Goal: Transaction & Acquisition: Purchase product/service

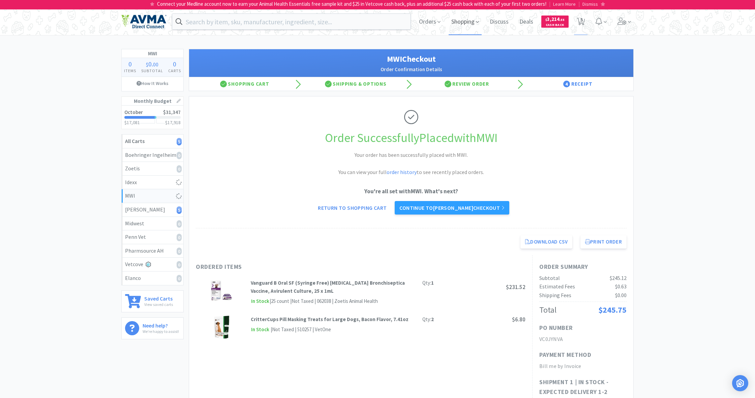
click at [459, 23] on span "Shopping" at bounding box center [465, 21] width 33 height 27
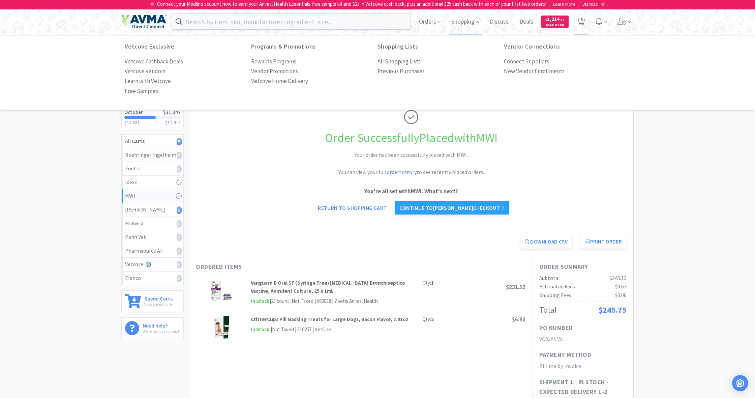
click at [399, 60] on p "All Shopping Lists" at bounding box center [399, 61] width 43 height 9
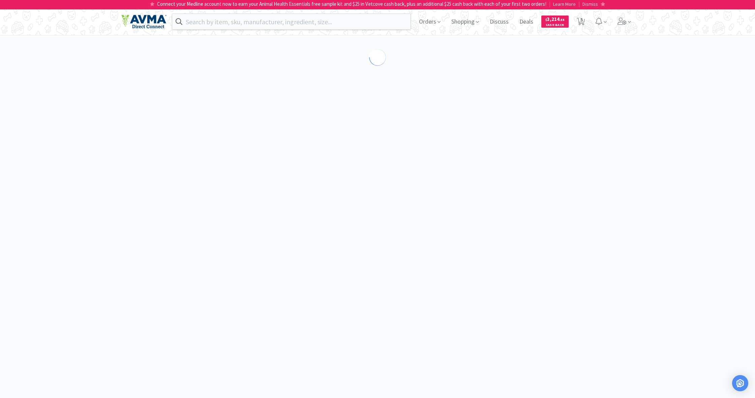
select select "1"
select select "10"
select select "1"
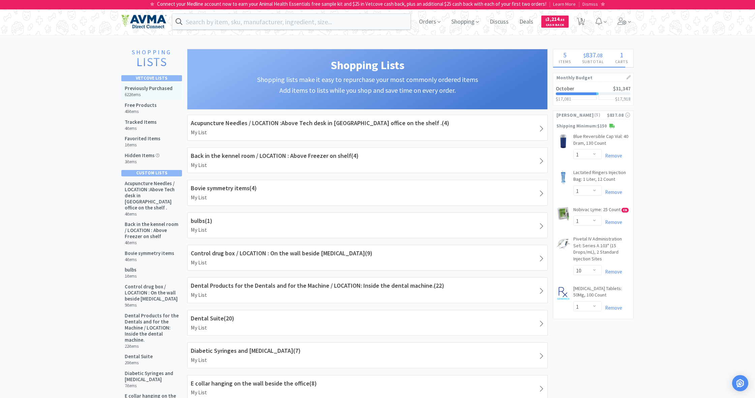
drag, startPoint x: 150, startPoint y: 91, endPoint x: 168, endPoint y: 94, distance: 17.7
click at [151, 91] on div "Previously Purchased 622 items" at bounding box center [149, 91] width 48 height 12
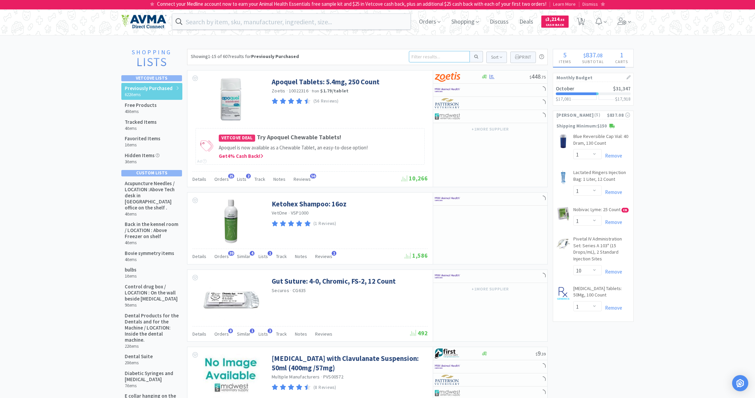
click at [418, 58] on input at bounding box center [439, 56] width 61 height 11
type input "sdmA"
click at [475, 57] on button at bounding box center [476, 56] width 13 height 11
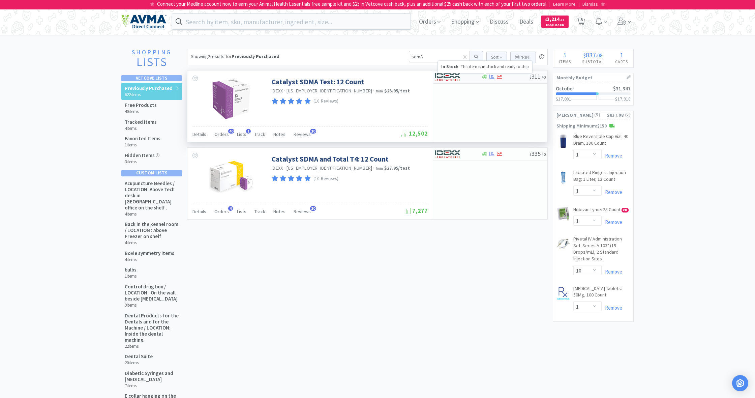
click at [485, 79] on icon at bounding box center [484, 76] width 5 height 5
select select "1"
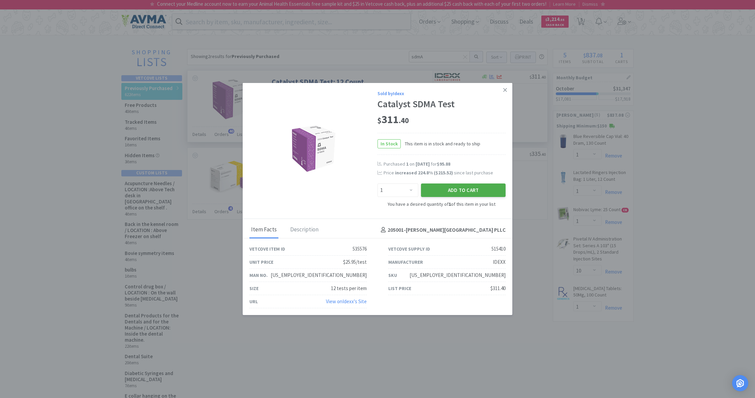
click at [470, 190] on button "Add to Cart" at bounding box center [463, 189] width 85 height 13
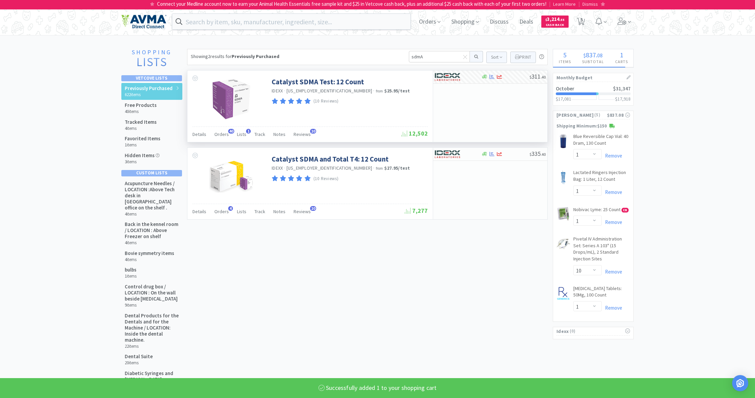
select select "1"
drag, startPoint x: 414, startPoint y: 54, endPoint x: 400, endPoint y: 53, distance: 13.9
click at [400, 53] on div "Showing 2 results for Previously Purchased sdmA Sort Print Previously Purchased…" at bounding box center [367, 57] width 361 height 16
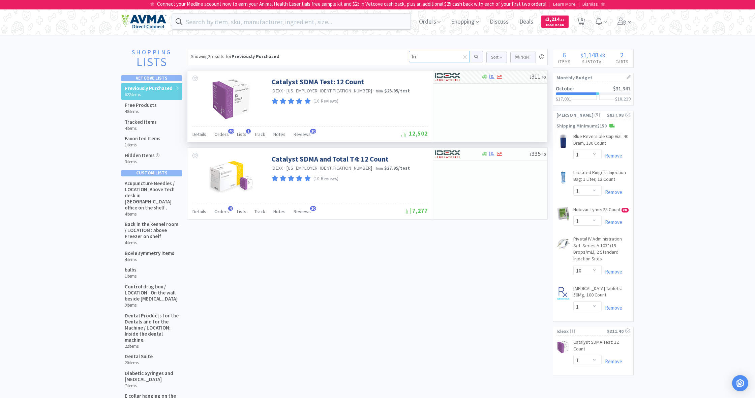
type input "triz"
click at [475, 57] on button at bounding box center [476, 56] width 13 height 11
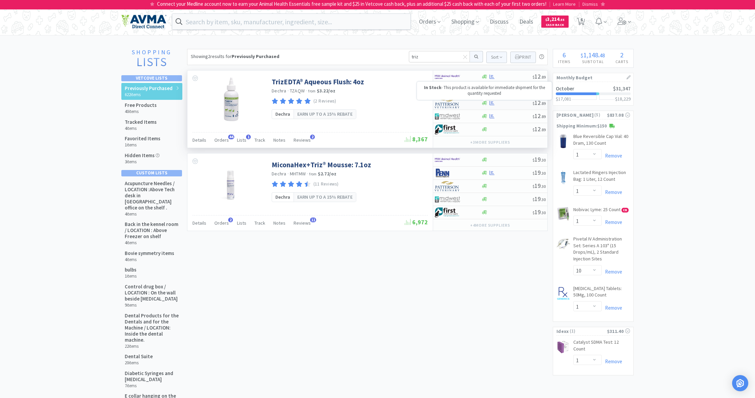
click at [486, 105] on icon at bounding box center [484, 102] width 5 height 5
select select "1"
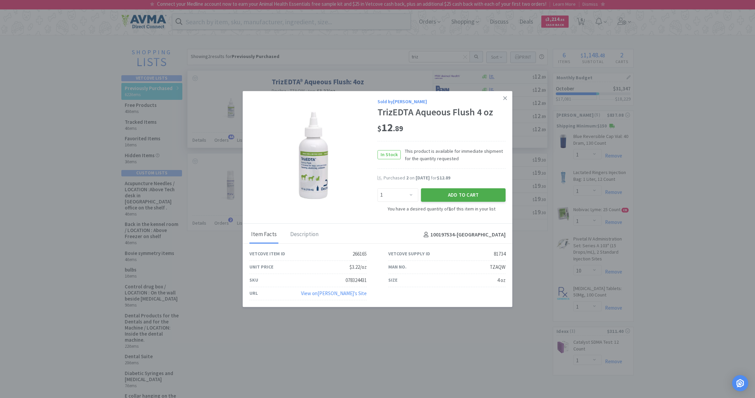
click at [470, 195] on button "Add to Cart" at bounding box center [463, 194] width 85 height 13
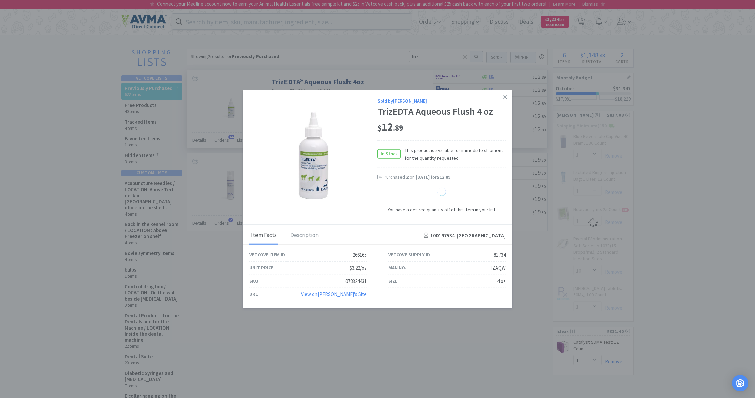
select select "1"
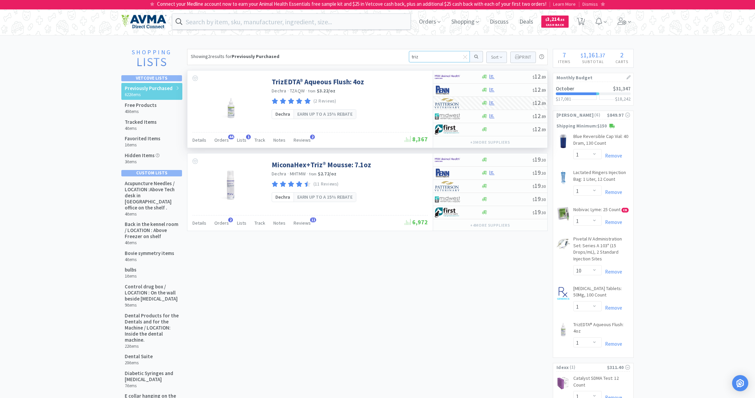
drag, startPoint x: 424, startPoint y: 56, endPoint x: 386, endPoint y: 55, distance: 37.4
click at [386, 55] on div "Showing 2 results for Previously Purchased triz Sort Print Previously Purchased…" at bounding box center [367, 57] width 361 height 16
type input "[MEDICAL_DATA]"
click at [475, 57] on button at bounding box center [476, 56] width 13 height 11
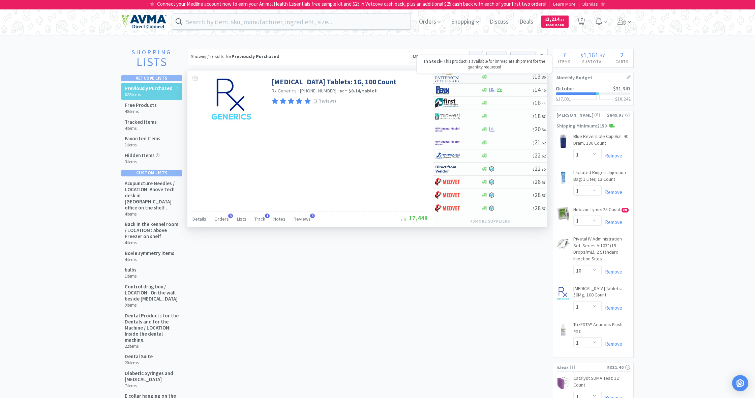
click at [483, 77] on icon at bounding box center [484, 77] width 5 height 4
select select "1"
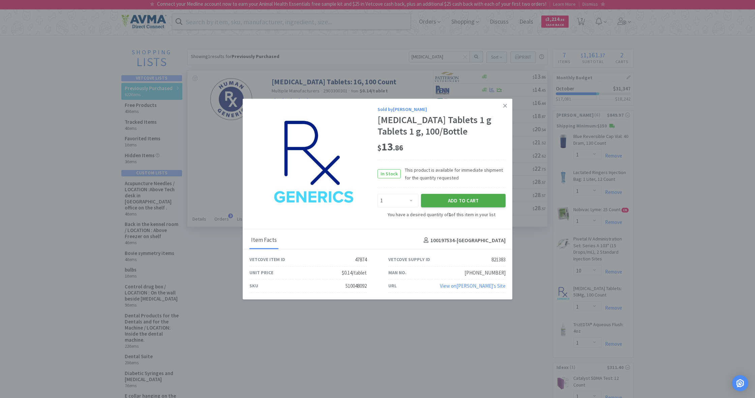
click at [480, 198] on button "Add to Cart" at bounding box center [463, 200] width 85 height 13
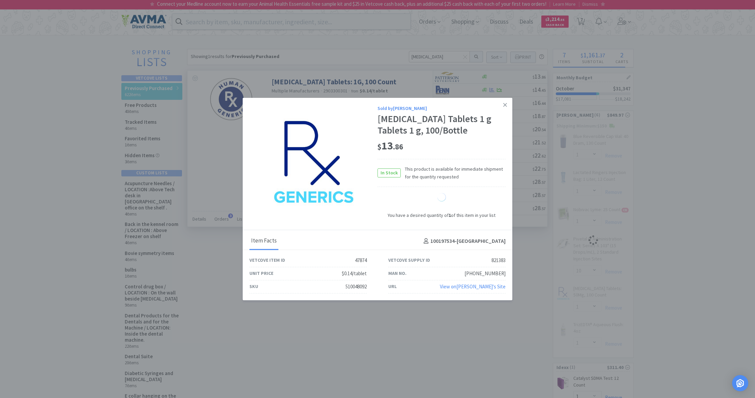
select select "1"
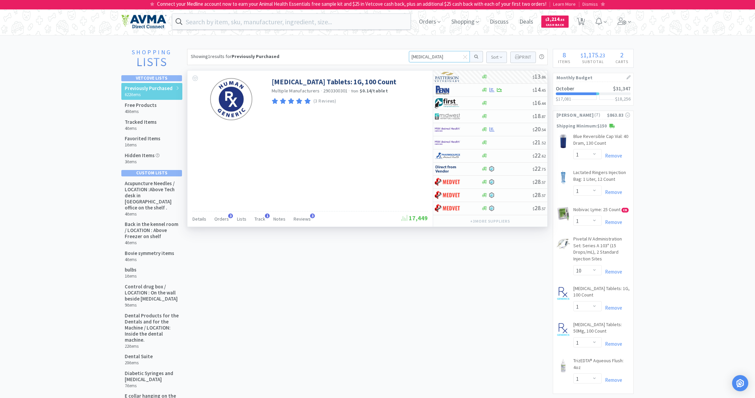
drag, startPoint x: 435, startPoint y: 57, endPoint x: 390, endPoint y: 52, distance: 44.7
click at [390, 52] on div "Showing 1 results for Previously Purchased [MEDICAL_DATA] Sort Print Previously…" at bounding box center [367, 57] width 361 height 16
type input "clind"
click at [475, 57] on button at bounding box center [476, 56] width 13 height 11
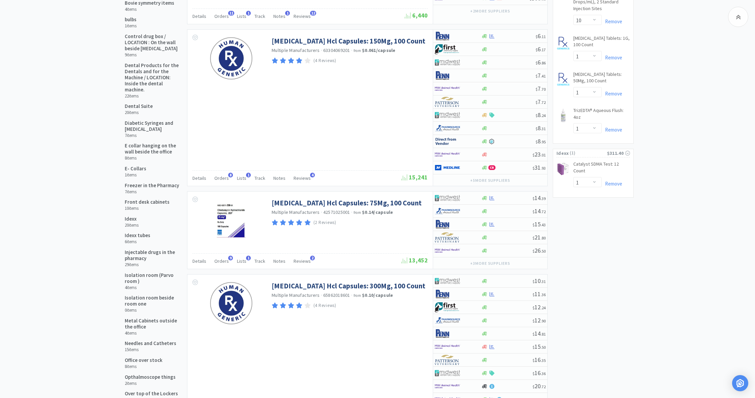
scroll to position [251, 0]
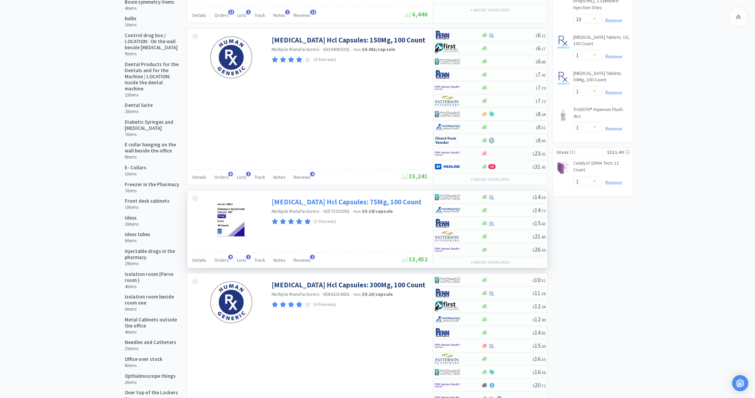
click at [346, 200] on link "[MEDICAL_DATA] Hcl Capsules: 75Mg, 100 Count" at bounding box center [347, 201] width 150 height 9
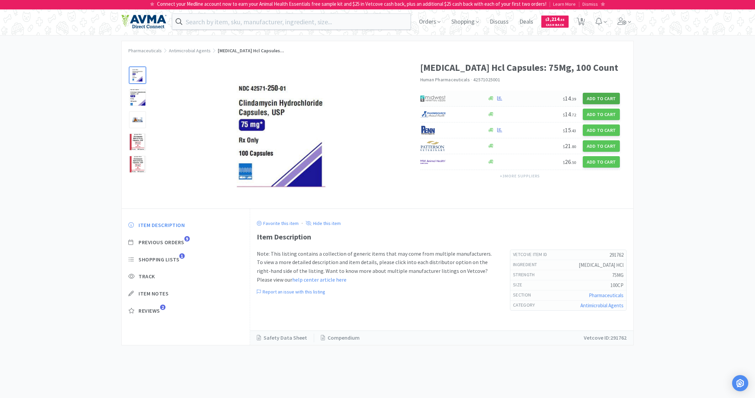
click at [603, 98] on button "Add to Cart" at bounding box center [601, 98] width 37 height 11
select select "1"
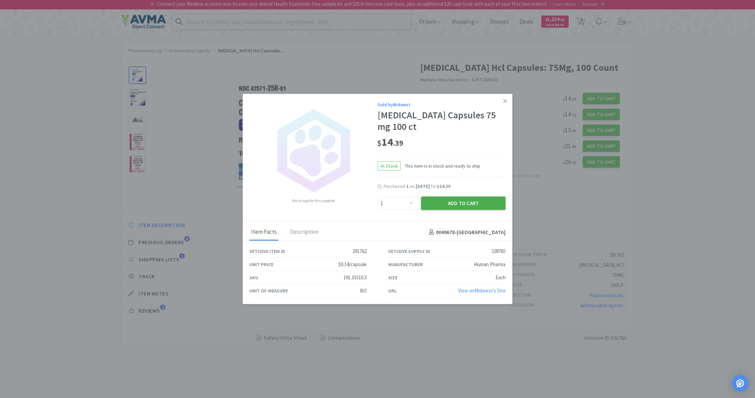
click at [467, 204] on button "Add to Cart" at bounding box center [463, 202] width 85 height 13
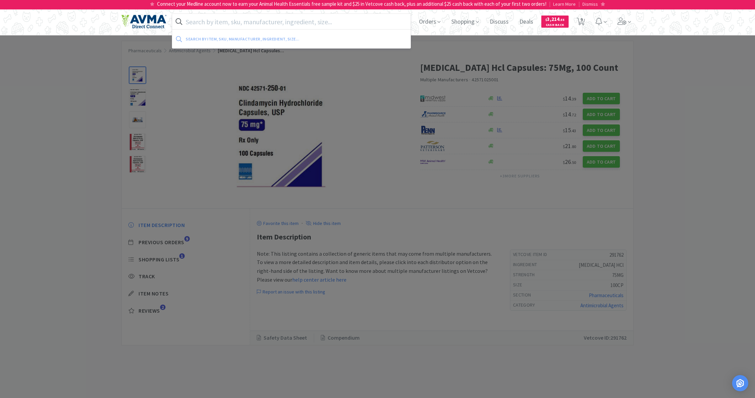
click at [240, 25] on input "text" at bounding box center [291, 22] width 238 height 16
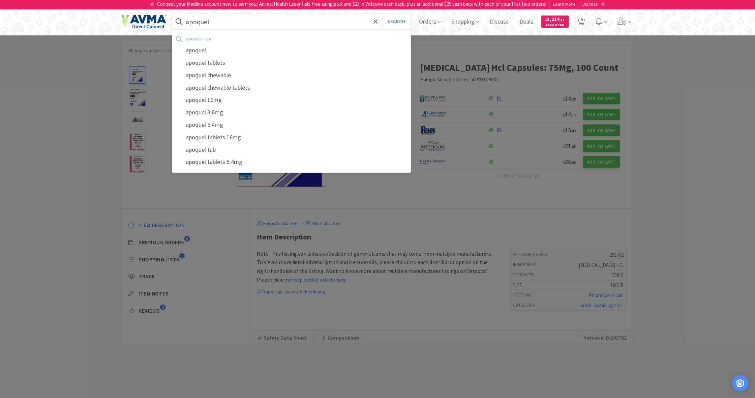
type input "apoquel"
click at [395, 22] on button "Search" at bounding box center [396, 22] width 28 height 16
select select "1"
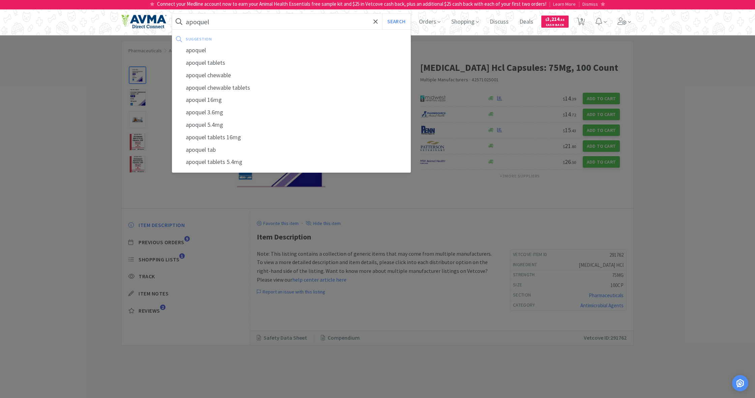
select select "10"
select select "1"
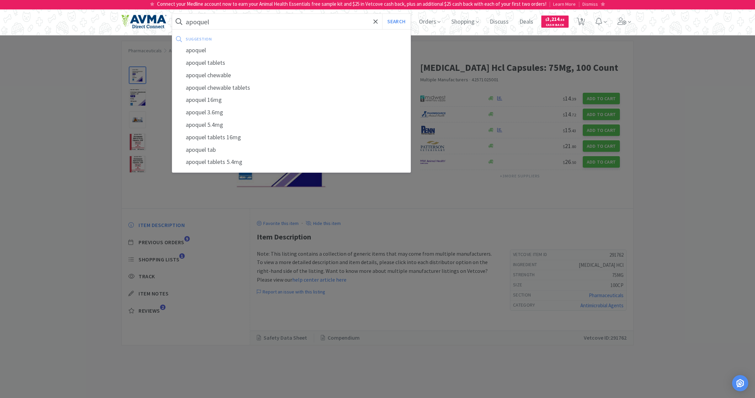
select select "1"
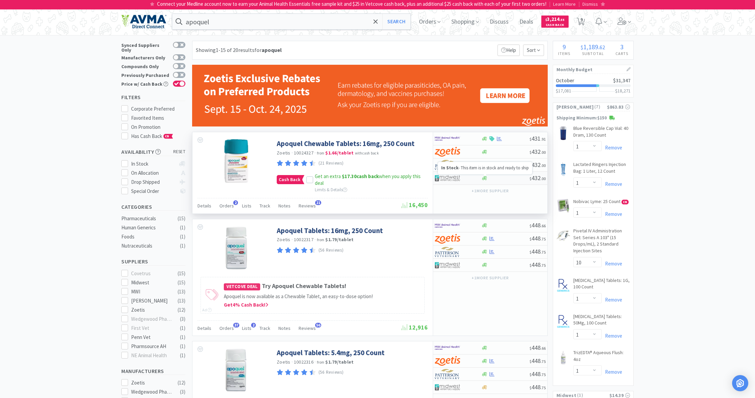
click at [484, 179] on icon at bounding box center [484, 178] width 5 height 4
select select "1"
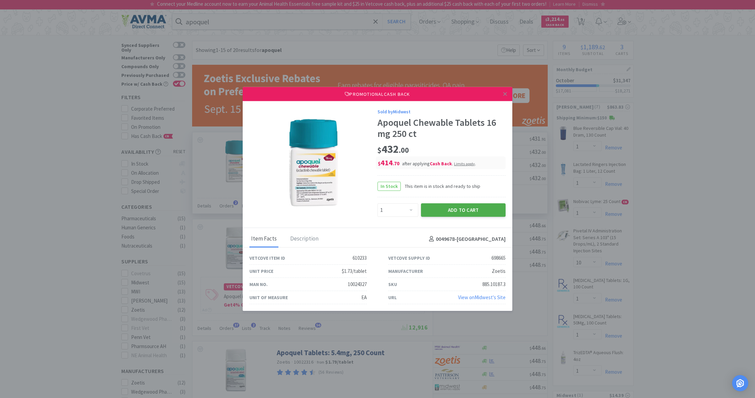
click at [472, 210] on button "Add to Cart" at bounding box center [463, 209] width 85 height 13
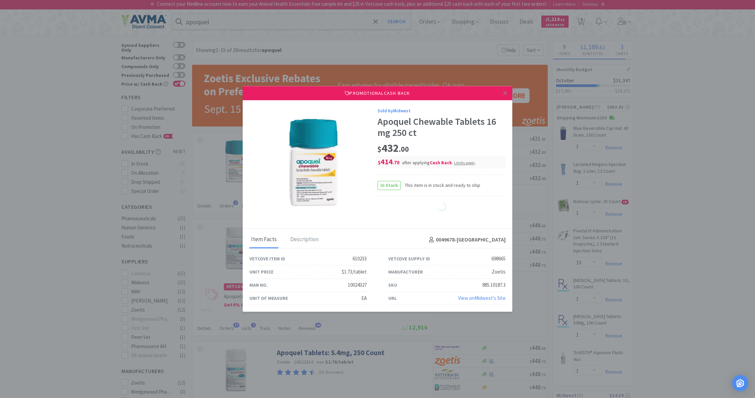
click at [507, 93] on link at bounding box center [505, 93] width 12 height 14
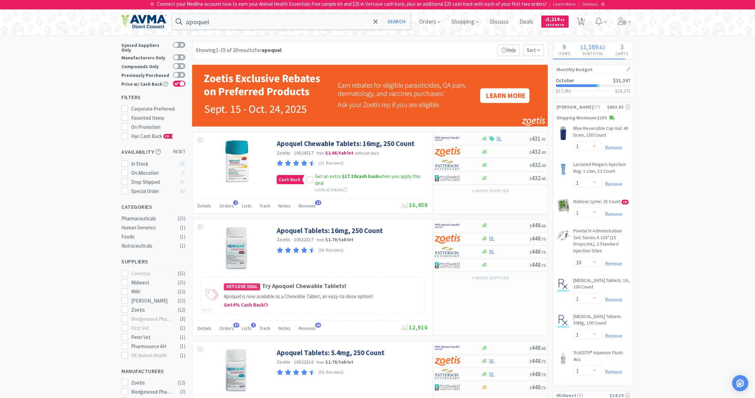
select select "1"
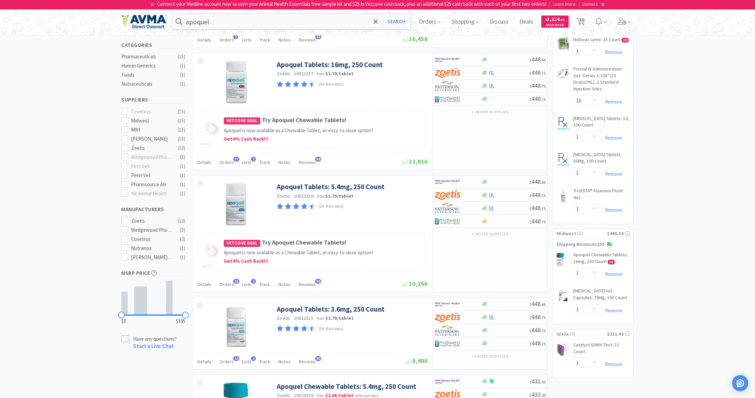
scroll to position [163, 0]
click at [616, 270] on link "Remove" at bounding box center [612, 273] width 21 height 6
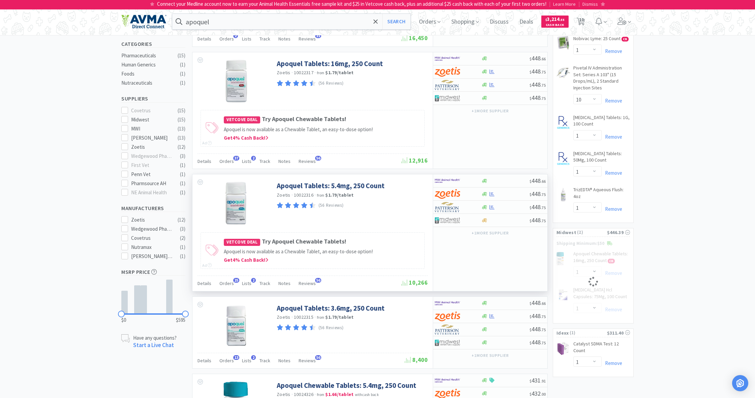
select select "1"
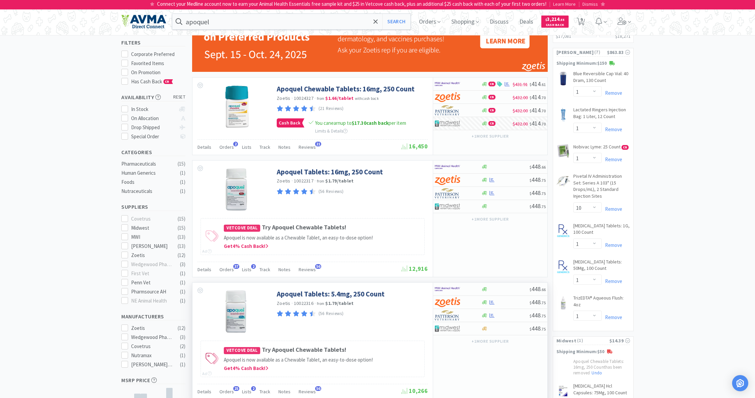
scroll to position [54, 0]
click at [484, 206] on icon at bounding box center [484, 207] width 5 height 4
select select "1"
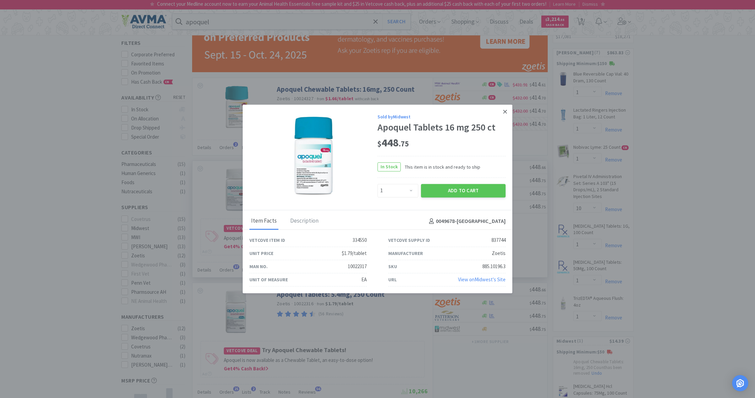
click at [506, 110] on icon at bounding box center [505, 112] width 4 height 6
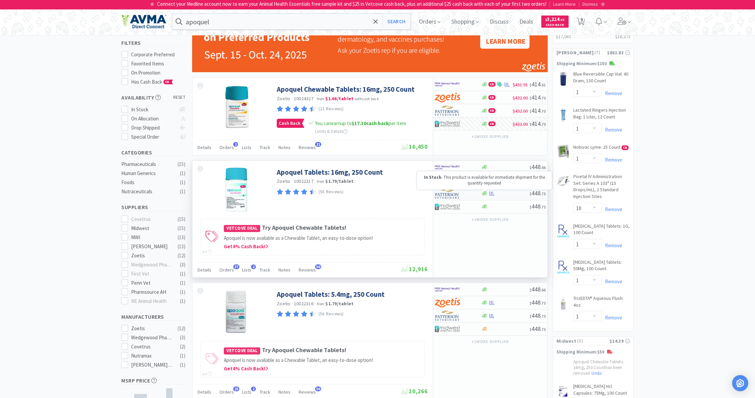
click at [484, 194] on icon at bounding box center [484, 193] width 5 height 4
select select "1"
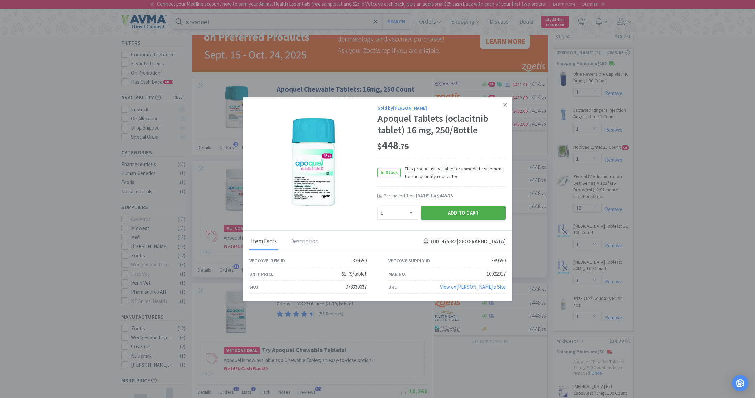
click at [464, 210] on button "Add to Cart" at bounding box center [463, 212] width 85 height 13
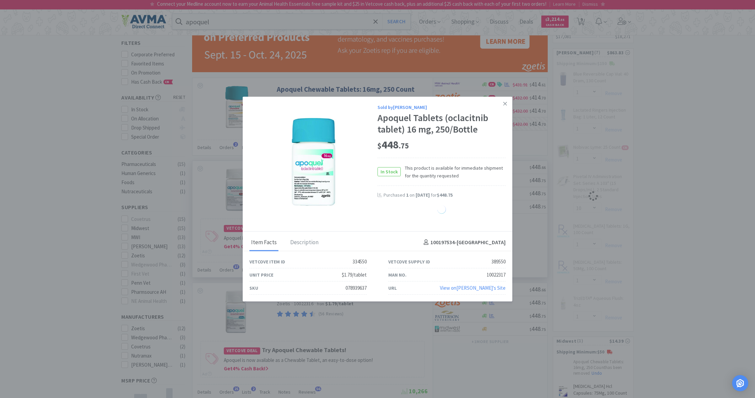
select select "1"
select select "10"
select select "1"
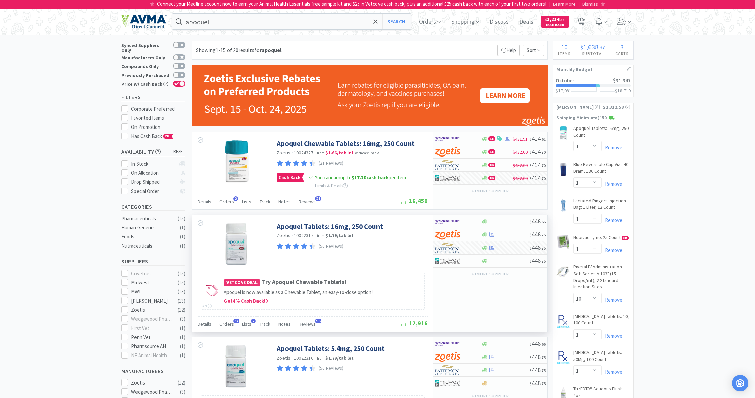
scroll to position [0, 0]
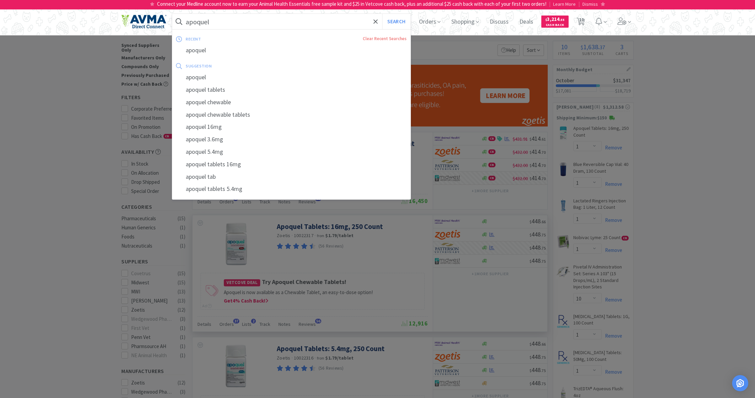
drag, startPoint x: 209, startPoint y: 21, endPoint x: 176, endPoint y: 17, distance: 32.6
click at [176, 17] on form "apoquel Search" at bounding box center [291, 22] width 238 height 16
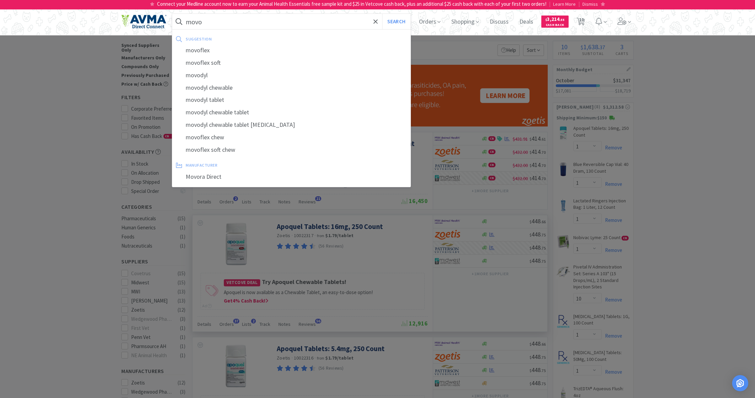
type input "movo"
click at [395, 22] on button "Search" at bounding box center [396, 22] width 28 height 16
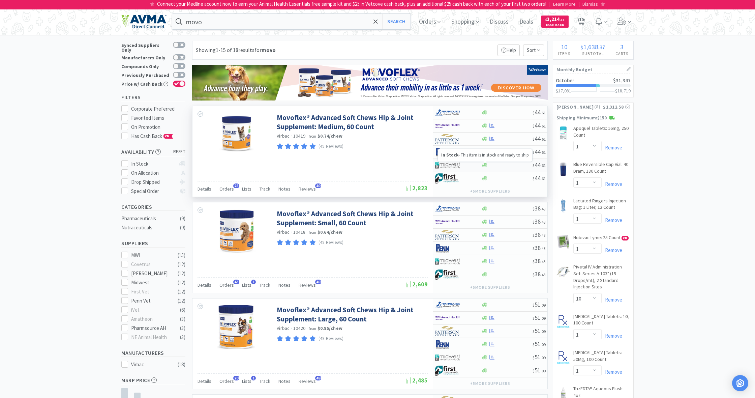
click at [485, 167] on icon at bounding box center [484, 165] width 5 height 4
select select "1"
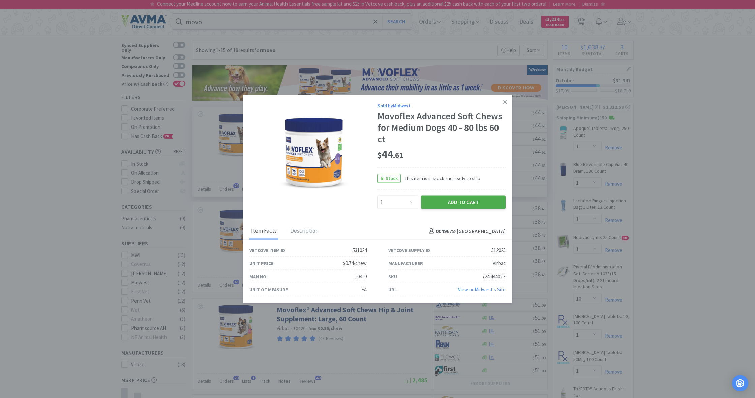
click at [469, 202] on button "Add to Cart" at bounding box center [463, 201] width 85 height 13
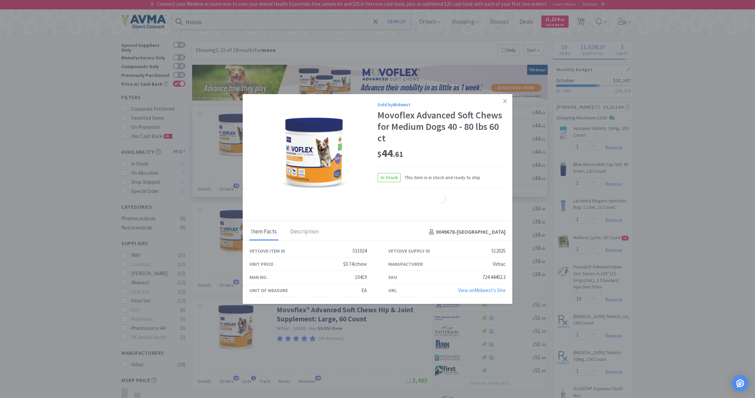
select select "1"
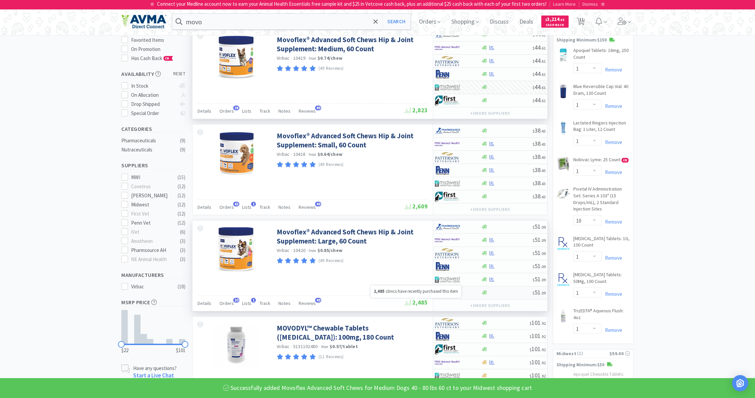
scroll to position [79, 0]
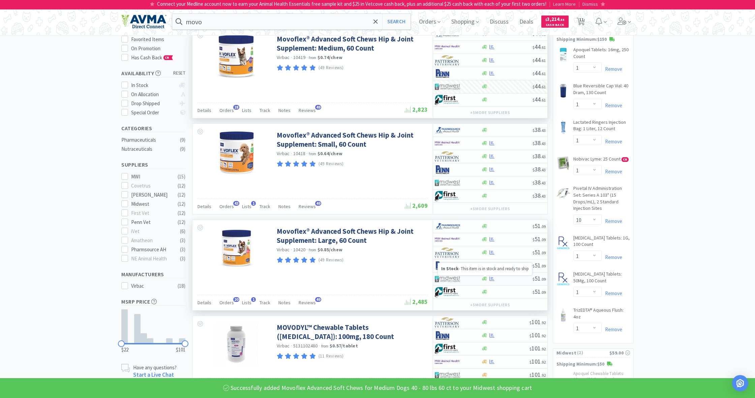
click at [486, 281] on icon at bounding box center [484, 278] width 5 height 5
select select "1"
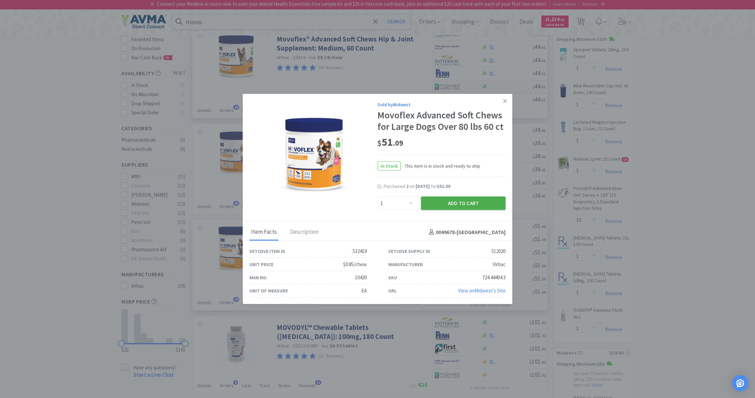
click at [465, 204] on button "Add to Cart" at bounding box center [463, 202] width 85 height 13
select select "1"
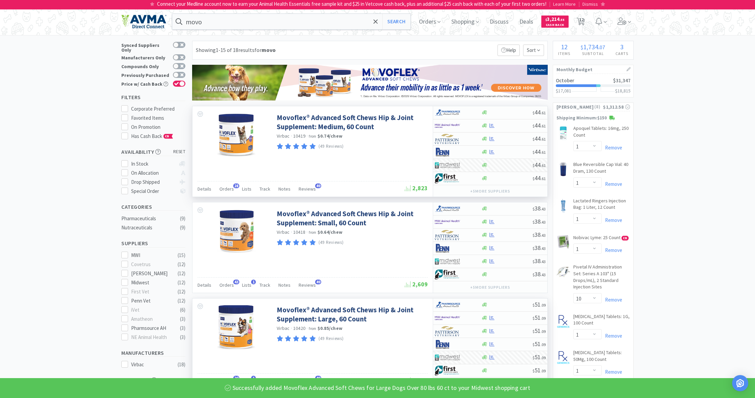
scroll to position [0, 0]
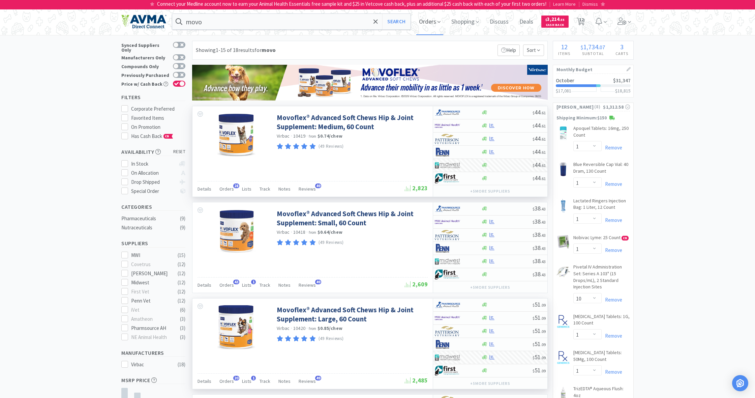
drag, startPoint x: 417, startPoint y: 19, endPoint x: 429, endPoint y: 21, distance: 12.6
click at [417, 20] on span "Orders" at bounding box center [429, 21] width 27 height 27
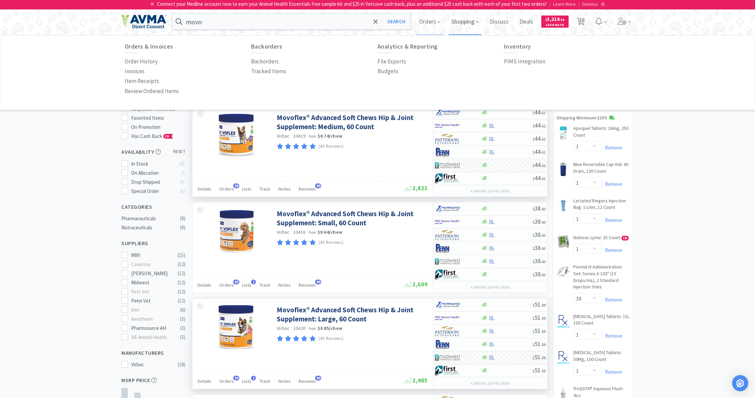
click at [457, 22] on span "Shopping" at bounding box center [465, 21] width 33 height 27
click at [412, 63] on p "All Shopping Lists" at bounding box center [399, 61] width 43 height 9
select select "1"
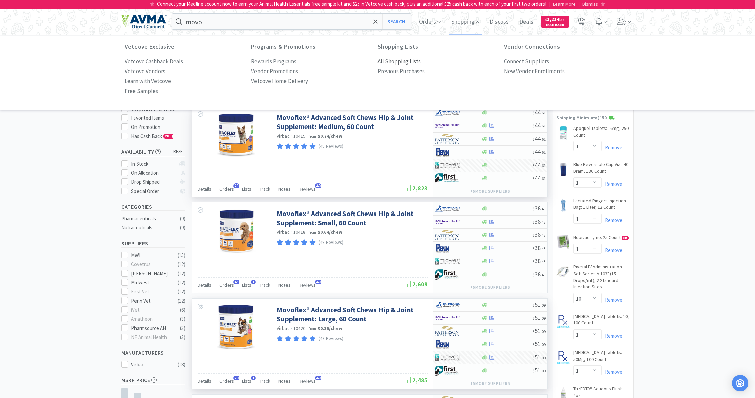
select select "1"
select select "10"
select select "1"
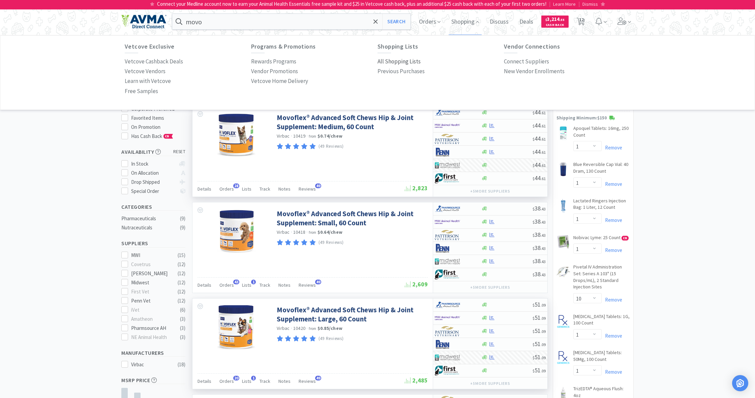
select select "1"
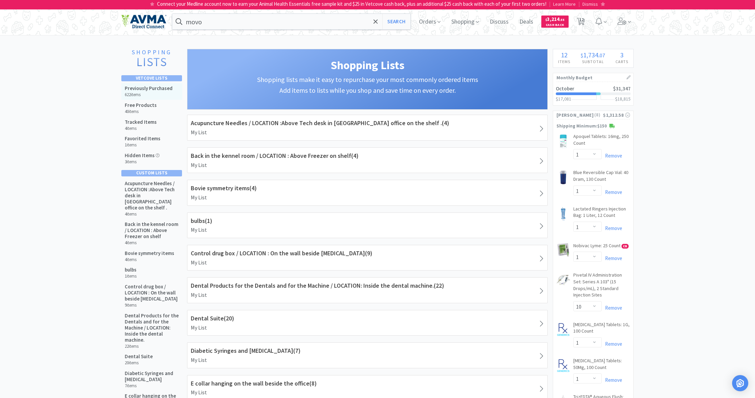
click at [125, 90] on div "Previously Purchased 622 items" at bounding box center [151, 91] width 61 height 17
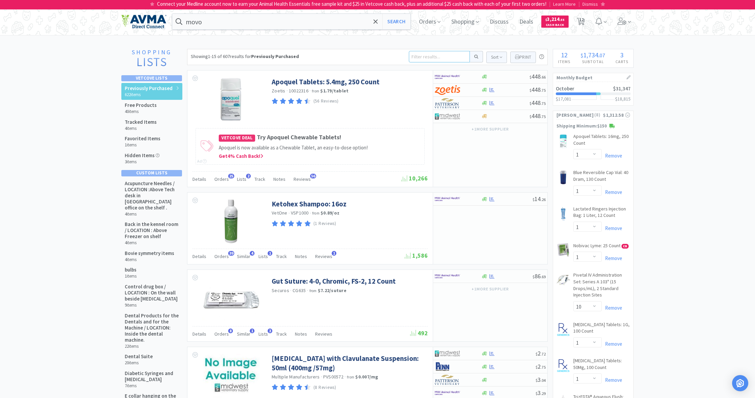
click at [426, 59] on input at bounding box center [439, 56] width 61 height 11
type input "omni set"
click at [475, 57] on button at bounding box center [476, 56] width 13 height 11
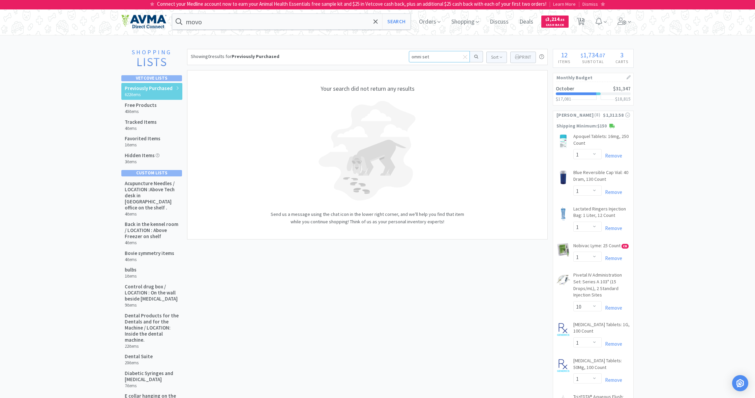
drag, startPoint x: 430, startPoint y: 56, endPoint x: 385, endPoint y: 54, distance: 44.9
click at [385, 54] on div "Showing 0 results for Previously Purchased omni set Sort Print Previously Purch…" at bounding box center [367, 57] width 361 height 16
click at [414, 55] on input at bounding box center [439, 56] width 61 height 11
type input "o"
type input "vedco omni set"
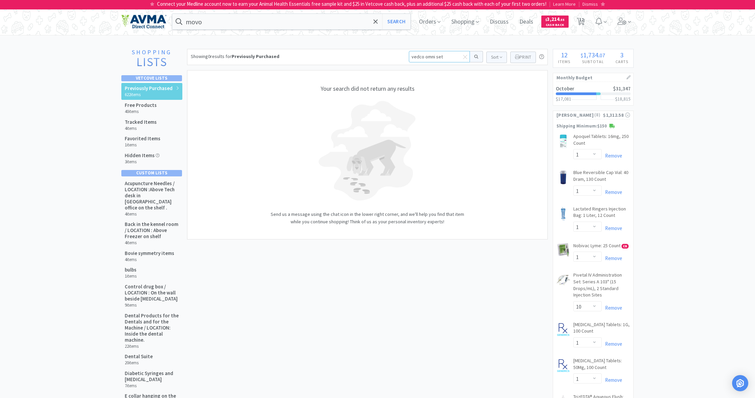
click at [475, 57] on button at bounding box center [476, 56] width 13 height 11
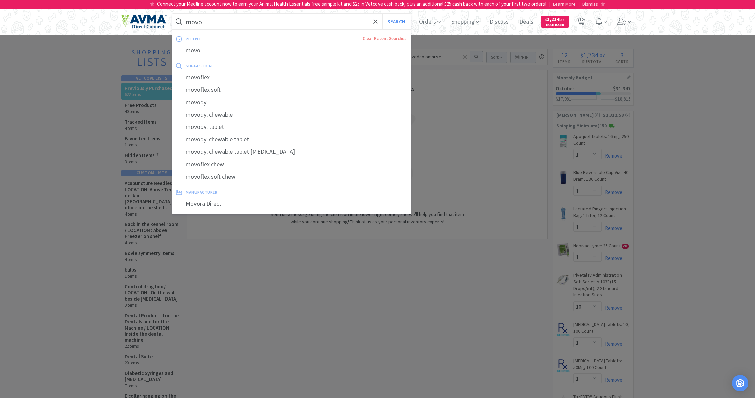
drag, startPoint x: 203, startPoint y: 24, endPoint x: 184, endPoint y: 23, distance: 18.6
click at [185, 23] on form "movo Search" at bounding box center [291, 22] width 238 height 16
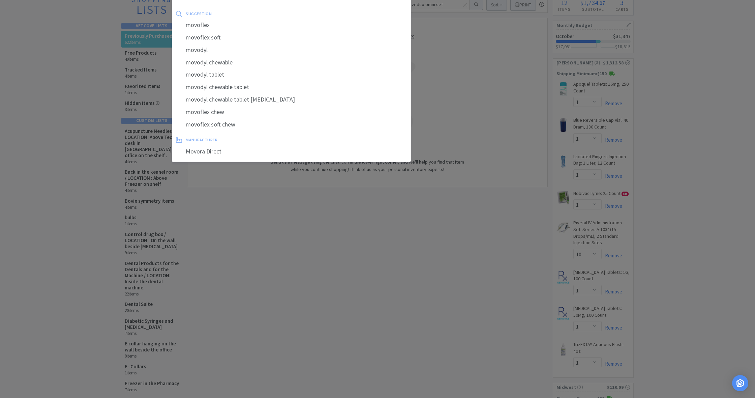
scroll to position [58, 0]
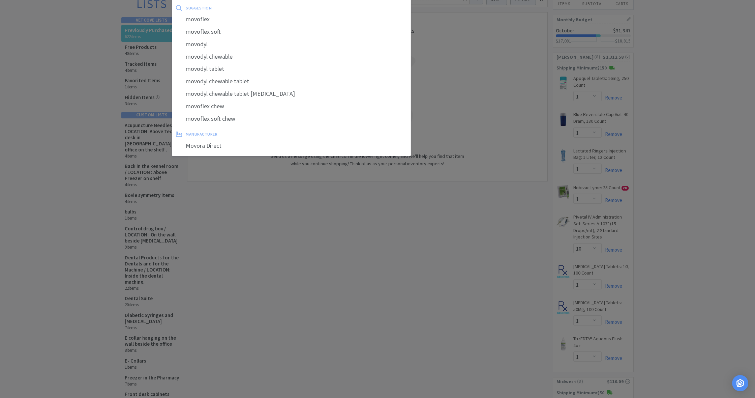
click at [237, 202] on div at bounding box center [377, 199] width 755 height 398
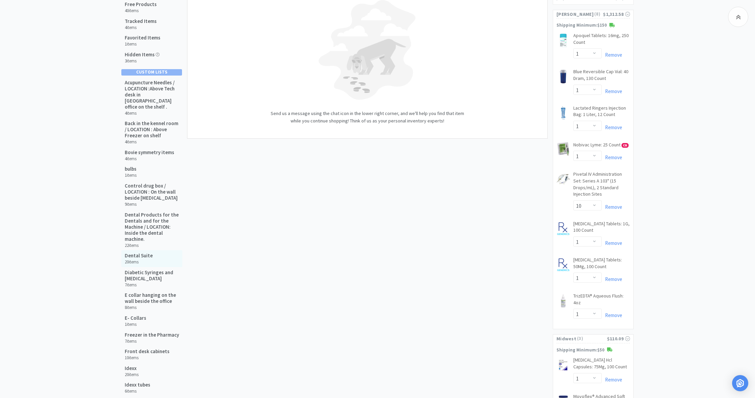
scroll to position [100, 0]
click at [143, 254] on h5 "Dental Suite" at bounding box center [139, 256] width 28 height 6
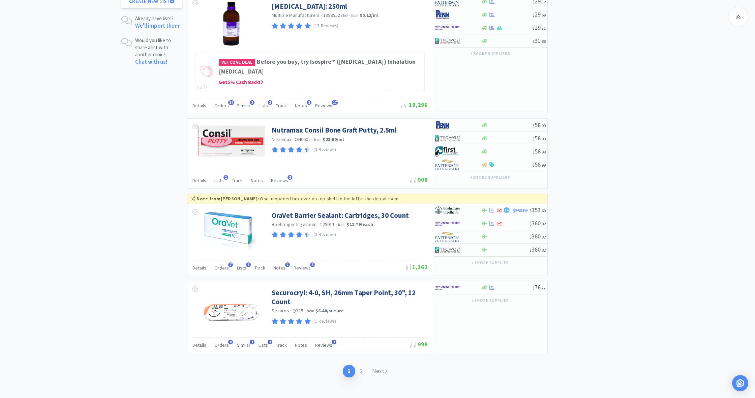
scroll to position [1030, 0]
click at [379, 364] on link "Next" at bounding box center [379, 370] width 25 height 12
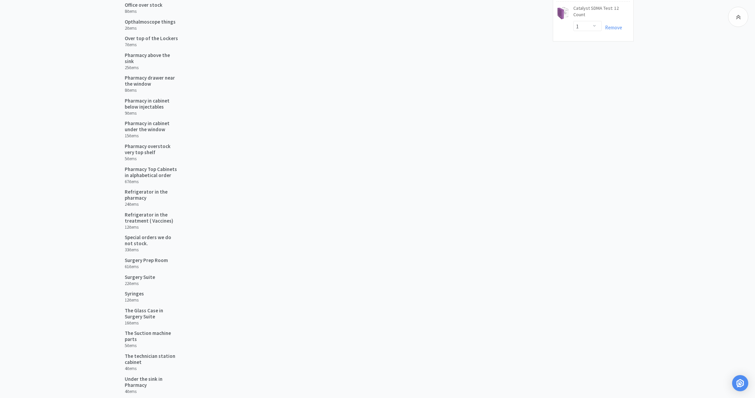
scroll to position [606, 0]
click at [142, 276] on h5 "Surgery Suite" at bounding box center [140, 279] width 30 height 6
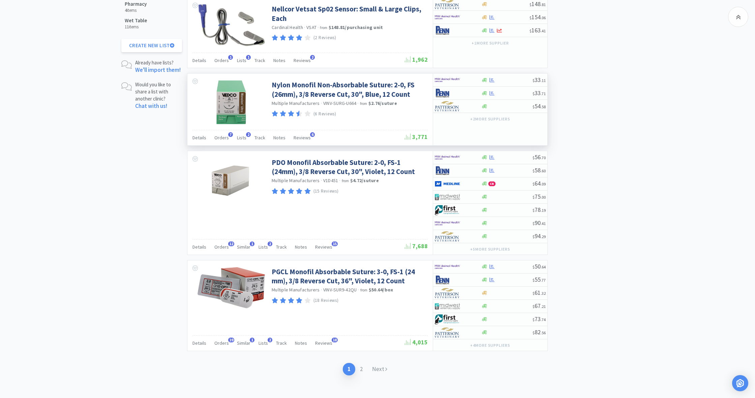
scroll to position [985, 0]
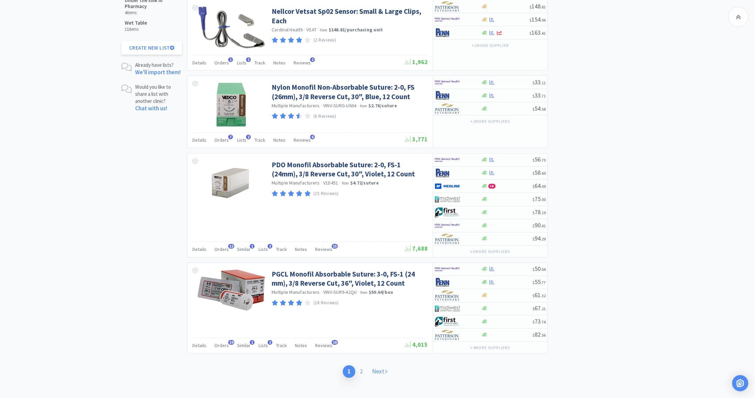
click at [379, 366] on link "Next" at bounding box center [379, 371] width 25 height 12
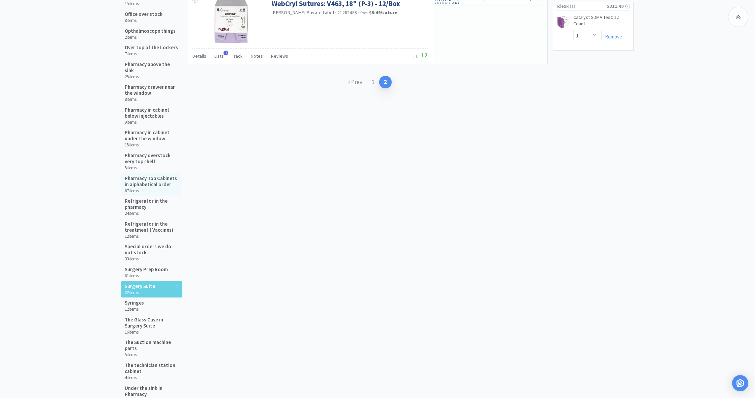
scroll to position [618, 0]
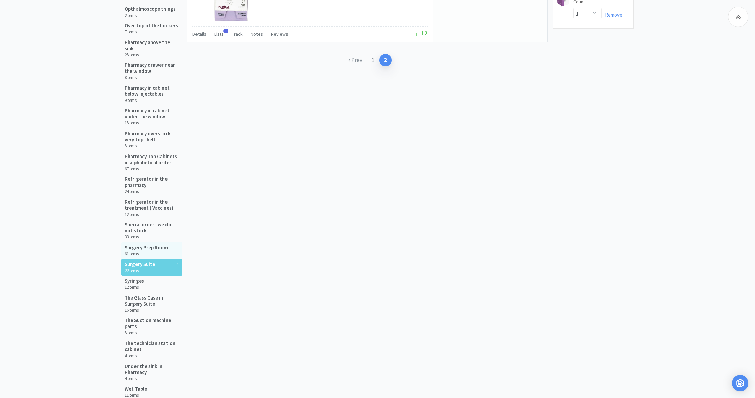
click at [141, 251] on h6 "61 items" at bounding box center [146, 253] width 43 height 5
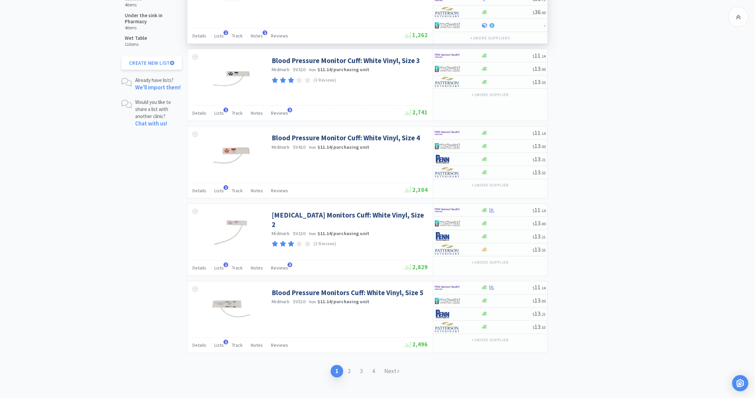
scroll to position [968, 0]
click at [391, 365] on link "Next" at bounding box center [392, 371] width 25 height 12
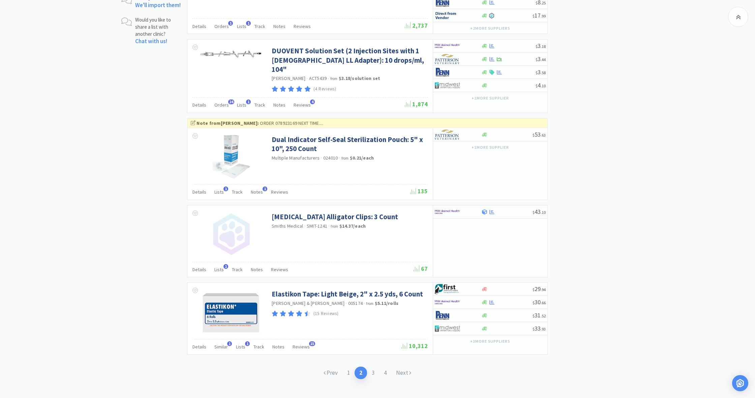
scroll to position [1050, 0]
click at [405, 367] on link "Next" at bounding box center [403, 373] width 25 height 12
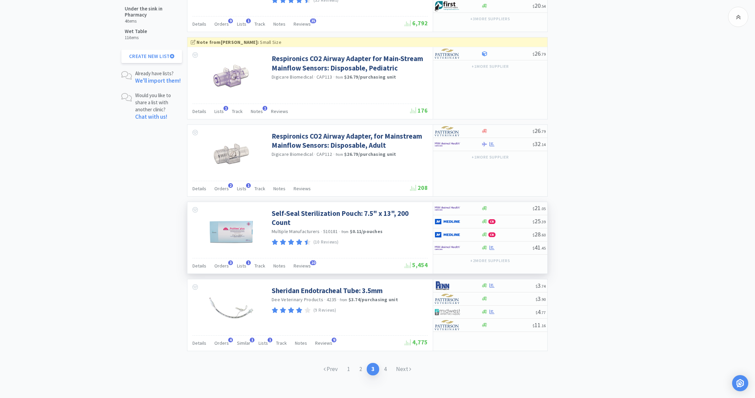
scroll to position [975, 0]
click at [401, 364] on link "Next" at bounding box center [403, 369] width 25 height 12
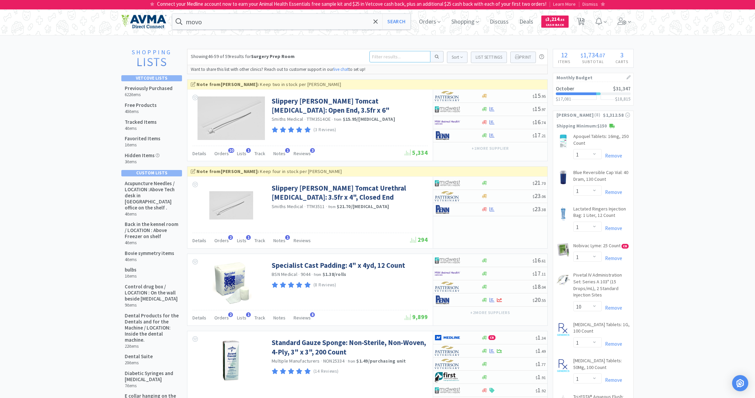
click at [372, 56] on input at bounding box center [399, 56] width 61 height 11
click at [380, 57] on input at bounding box center [399, 56] width 61 height 11
type input "t conn"
click at [435, 57] on button at bounding box center [436, 56] width 13 height 11
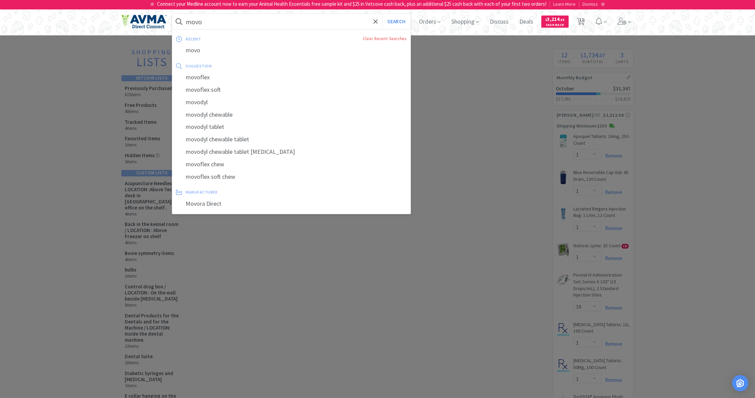
drag, startPoint x: 186, startPoint y: 19, endPoint x: 168, endPoint y: 19, distance: 18.5
click at [167, 18] on div "movo Search recent Clear Recent Searches movo suggestion movoflex movoflex soft…" at bounding box center [377, 21] width 512 height 27
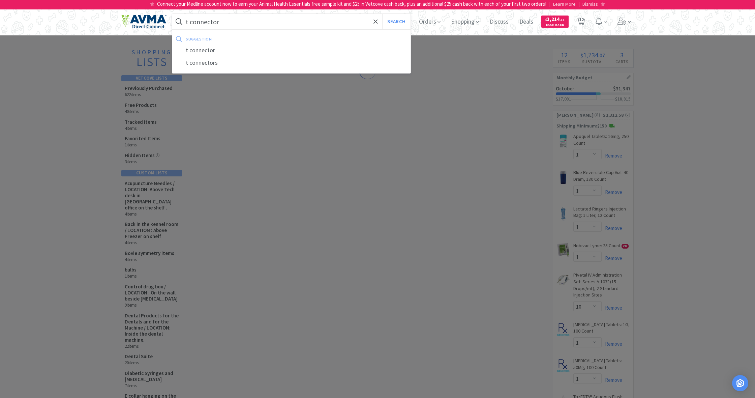
type input "t connector"
click at [395, 22] on button "Search" at bounding box center [396, 22] width 28 height 16
select select "1"
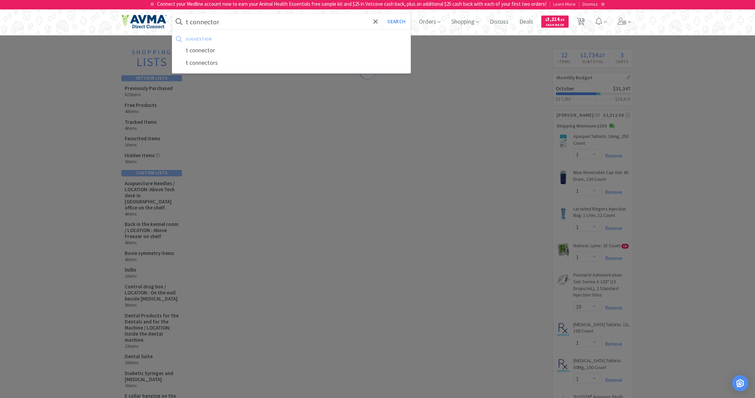
select select "1"
select select "10"
select select "1"
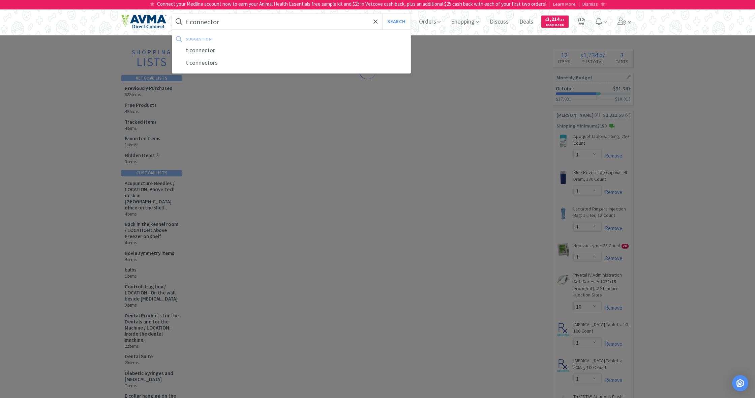
select select "1"
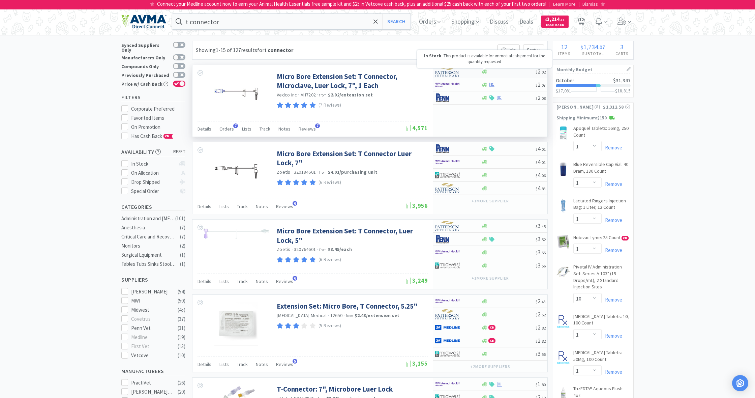
click at [485, 70] on icon at bounding box center [484, 71] width 5 height 4
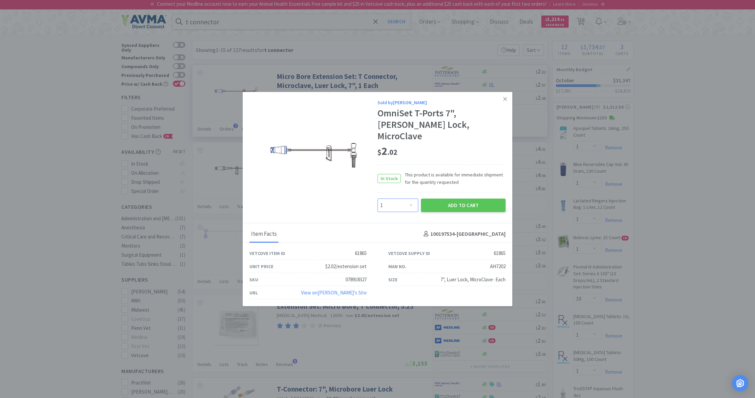
select select "5"
click at [456, 198] on button "Add to Cart" at bounding box center [463, 204] width 85 height 13
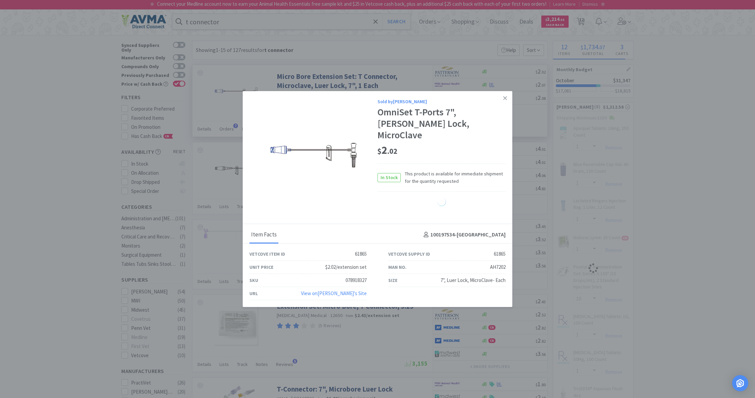
select select "5"
select select "1"
select select "10"
select select "1"
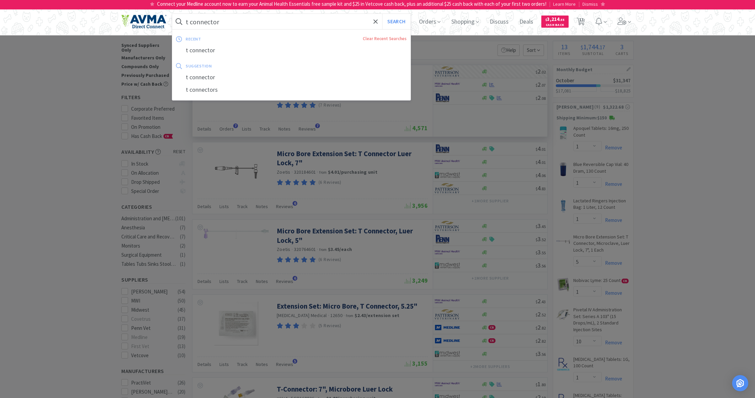
drag, startPoint x: 222, startPoint y: 21, endPoint x: 188, endPoint y: 19, distance: 34.1
click at [188, 19] on input "t connector" at bounding box center [291, 22] width 238 height 16
drag, startPoint x: 184, startPoint y: 19, endPoint x: 223, endPoint y: 22, distance: 39.2
click at [223, 22] on form "t connector Search" at bounding box center [291, 22] width 238 height 16
click at [223, 22] on input "t connector" at bounding box center [291, 22] width 238 height 16
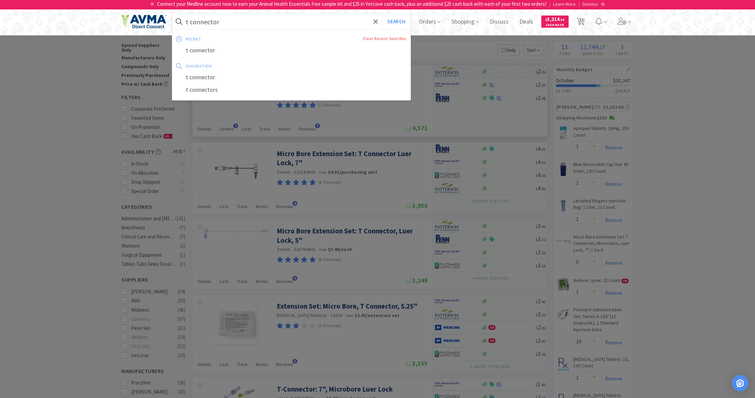
drag, startPoint x: 223, startPoint y: 22, endPoint x: 185, endPoint y: 20, distance: 37.8
click at [185, 20] on form "t connector Search" at bounding box center [291, 22] width 238 height 16
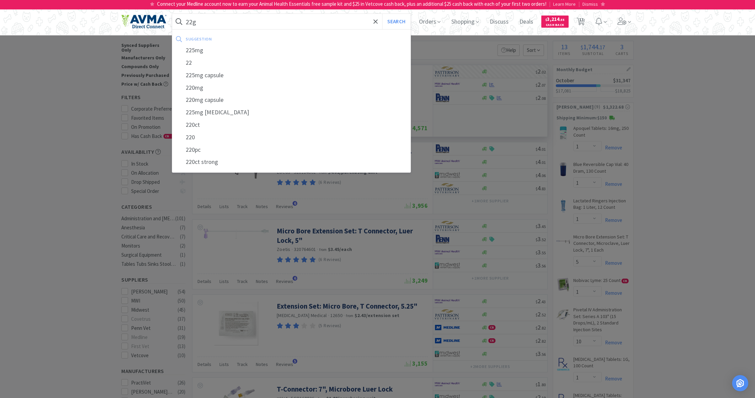
type input "22g"
click at [395, 22] on button "Search" at bounding box center [396, 22] width 28 height 16
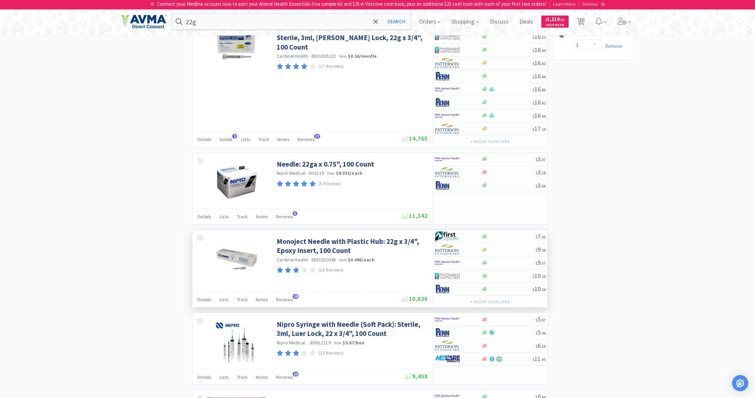
scroll to position [622, 0]
click at [484, 276] on icon at bounding box center [484, 275] width 5 height 5
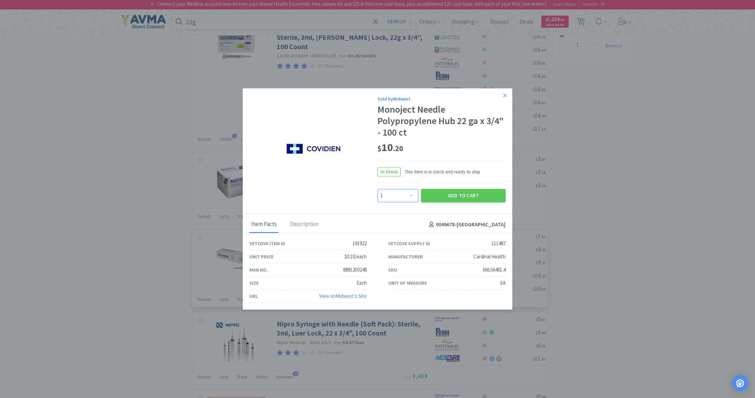
select select "3"
click at [456, 195] on button "Add to Cart" at bounding box center [463, 195] width 85 height 13
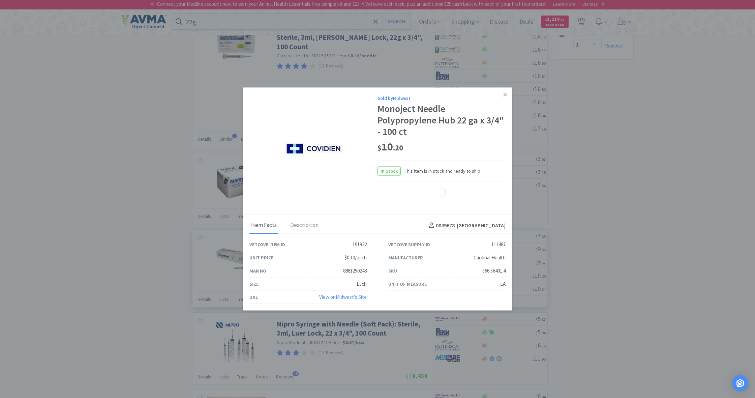
select select "3"
select select "1"
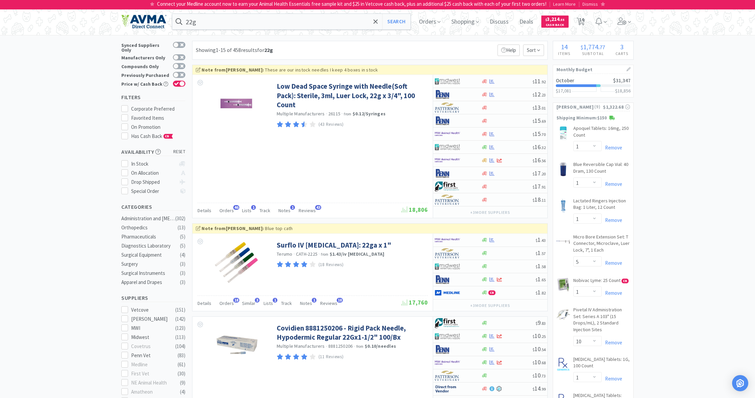
scroll to position [0, 0]
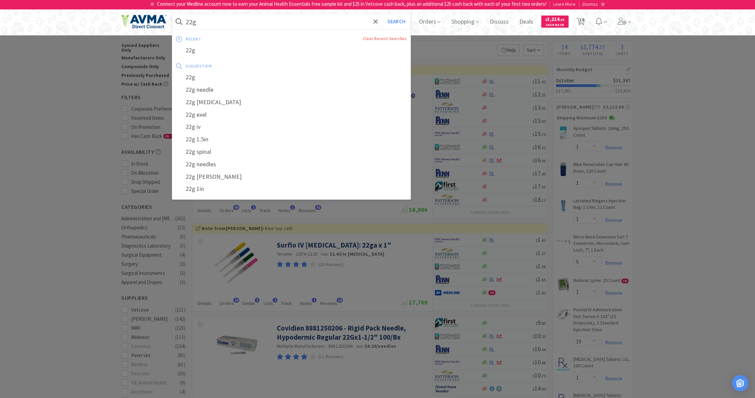
drag, startPoint x: 206, startPoint y: 24, endPoint x: 174, endPoint y: 19, distance: 32.8
click at [173, 18] on form "22g Search" at bounding box center [291, 22] width 238 height 16
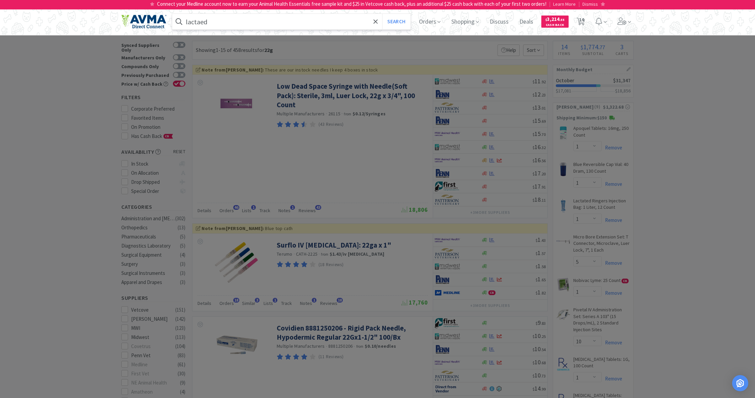
type input "lactaed"
click at [395, 22] on button "Search" at bounding box center [396, 22] width 28 height 16
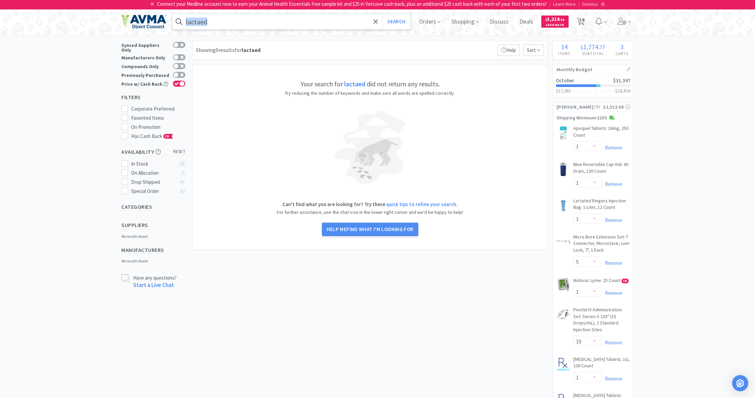
drag, startPoint x: 185, startPoint y: 21, endPoint x: 209, endPoint y: 23, distance: 23.7
click at [208, 22] on form "lactaed Search" at bounding box center [291, 22] width 238 height 16
click at [209, 23] on input "lactaed" at bounding box center [291, 22] width 238 height 16
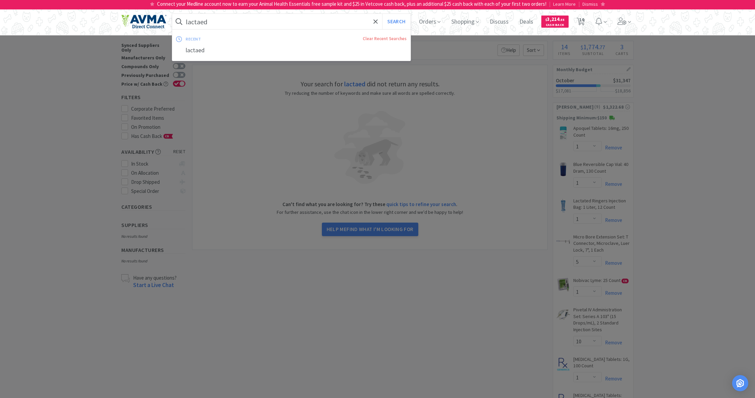
drag, startPoint x: 209, startPoint y: 23, endPoint x: 178, endPoint y: 21, distance: 30.7
click at [178, 21] on form "lactaed Search" at bounding box center [291, 22] width 238 height 16
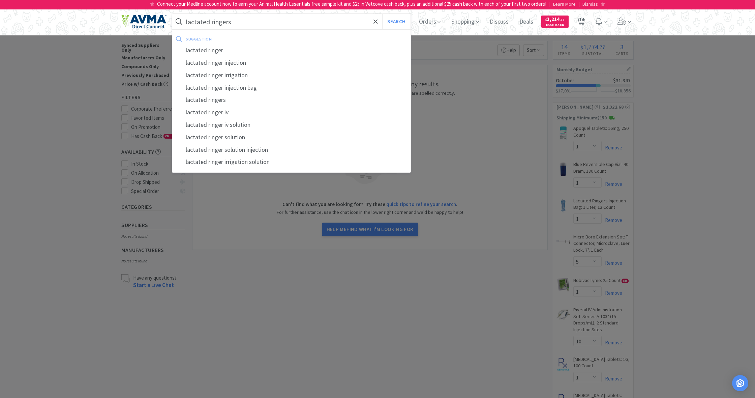
type input "lactated ringers"
click at [395, 22] on button "Search" at bounding box center [396, 22] width 28 height 16
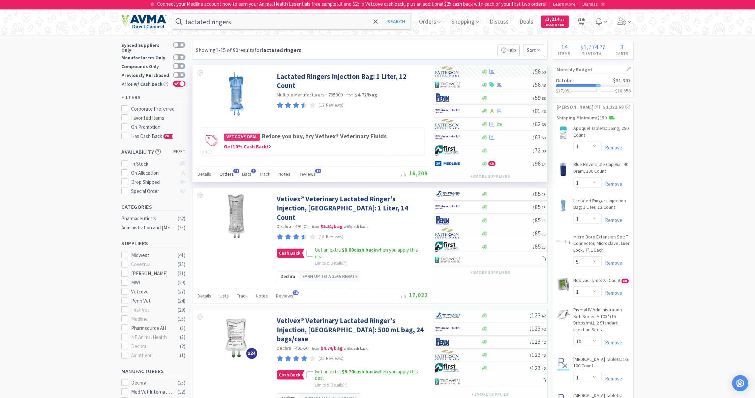
click at [227, 175] on span "Orders" at bounding box center [226, 174] width 14 height 6
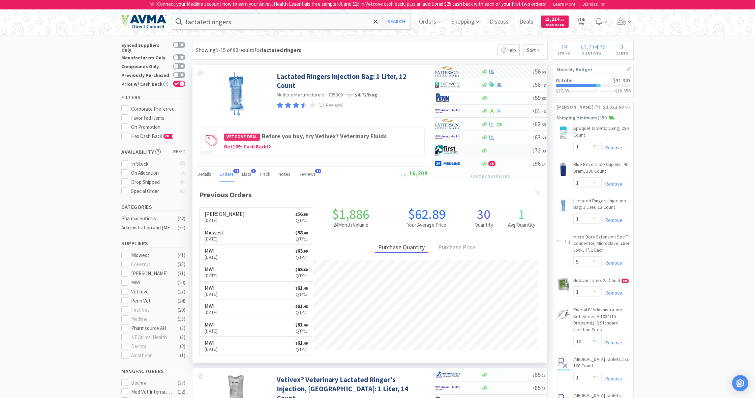
scroll to position [181, 355]
click at [485, 73] on icon at bounding box center [484, 71] width 5 height 5
select select "1"
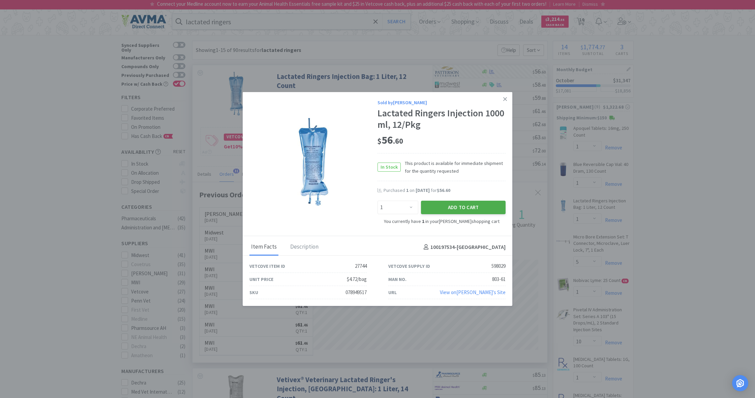
click at [461, 207] on button "Add to Cart" at bounding box center [463, 206] width 85 height 13
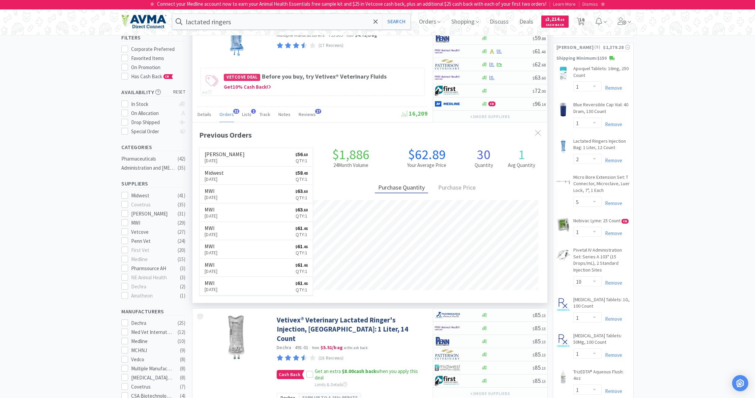
scroll to position [60, 0]
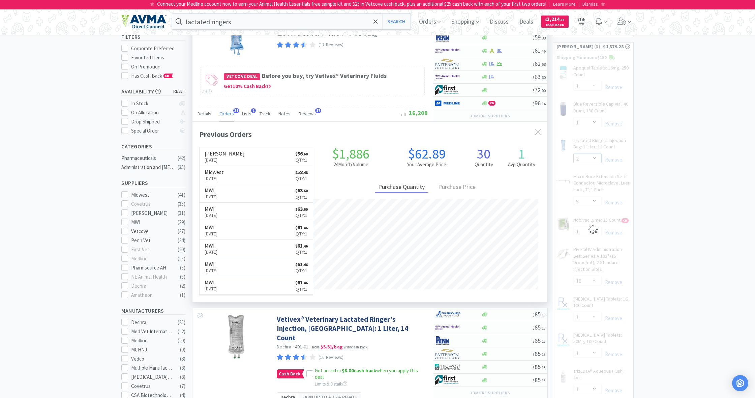
select select "1"
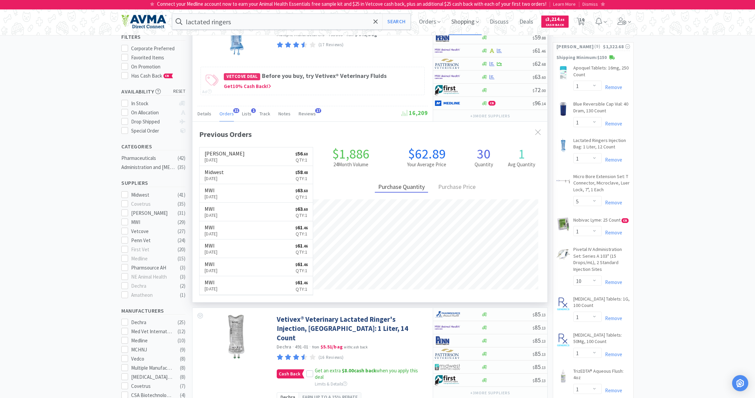
click at [459, 21] on span "Shopping" at bounding box center [465, 21] width 33 height 27
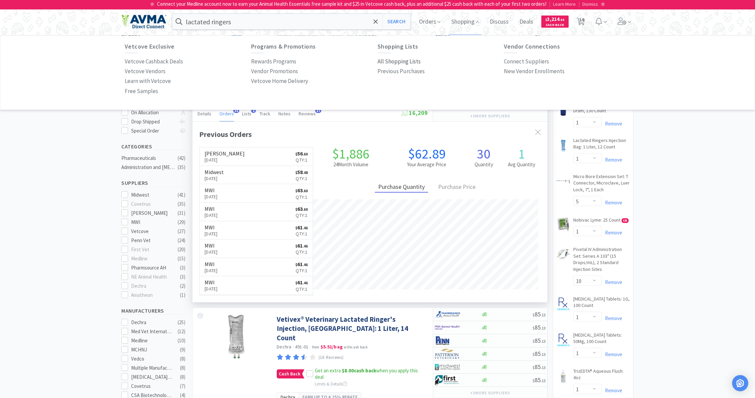
click at [394, 61] on p "All Shopping Lists" at bounding box center [399, 61] width 43 height 9
select select "1"
select select "5"
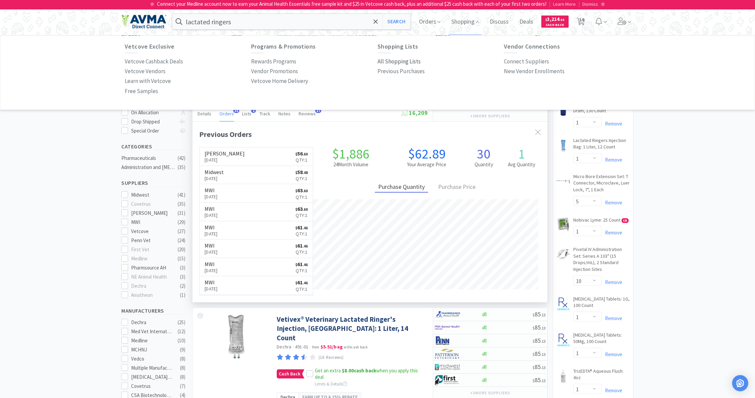
select select "1"
select select "10"
select select "1"
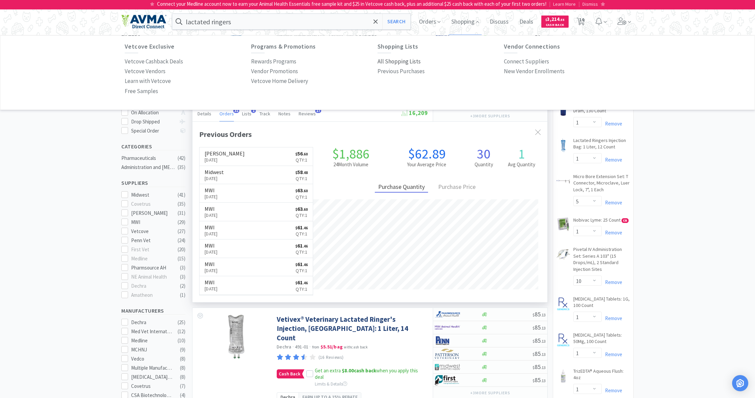
select select "1"
select select "3"
select select "1"
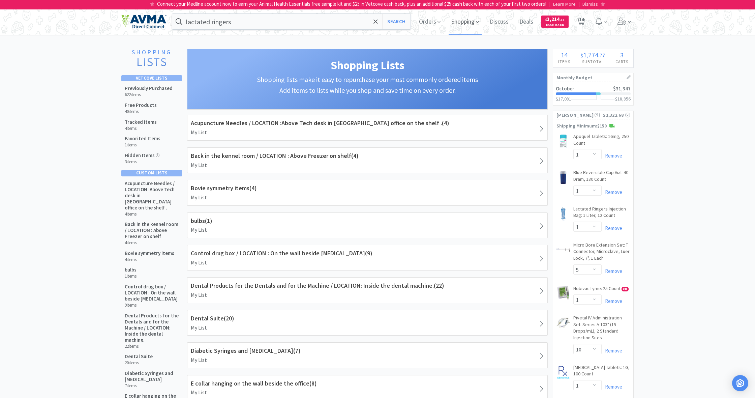
click at [463, 22] on span "Shopping" at bounding box center [465, 21] width 33 height 27
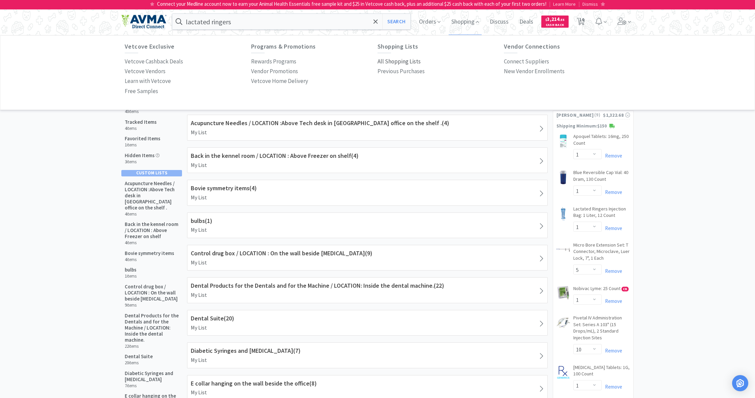
click at [397, 61] on p "All Shopping Lists" at bounding box center [399, 61] width 43 height 9
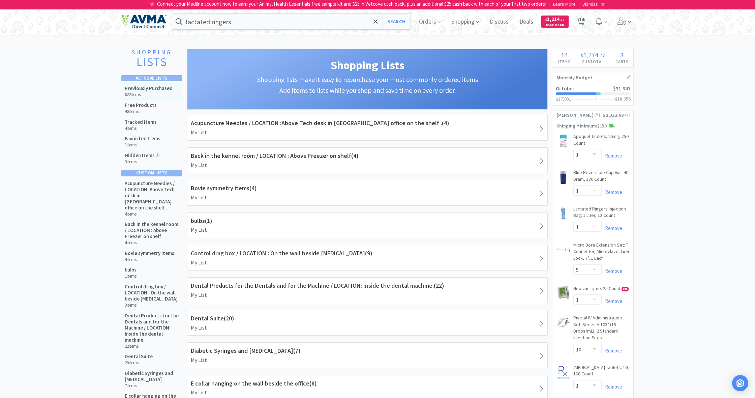
click at [148, 90] on h5 "Previously Purchased" at bounding box center [149, 88] width 48 height 6
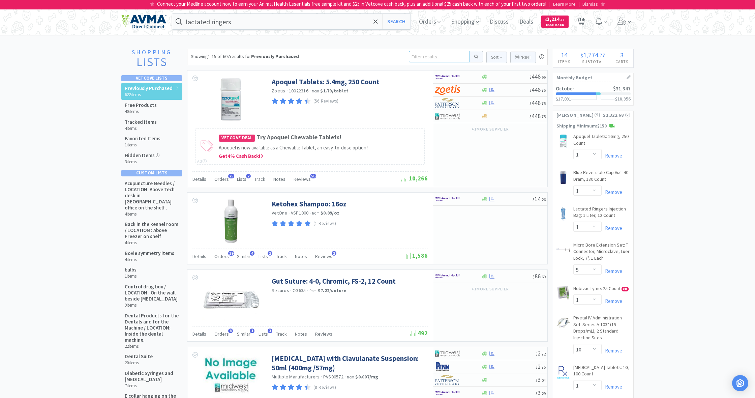
click at [421, 56] on input at bounding box center [439, 56] width 61 height 11
type input "movodoyl"
click at [475, 57] on button at bounding box center [476, 56] width 13 height 11
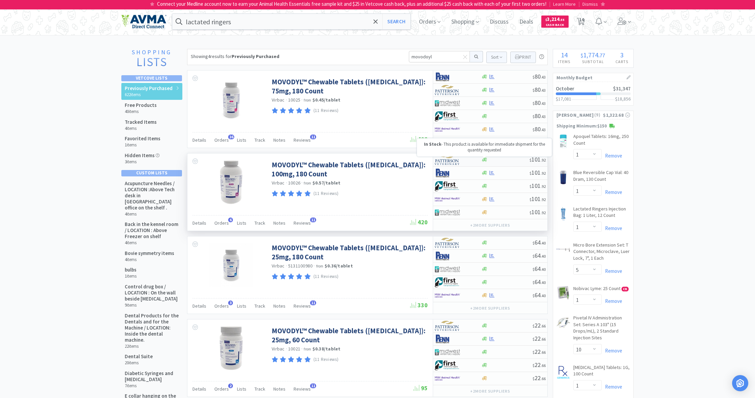
click at [485, 160] on icon at bounding box center [484, 160] width 5 height 4
select select "1"
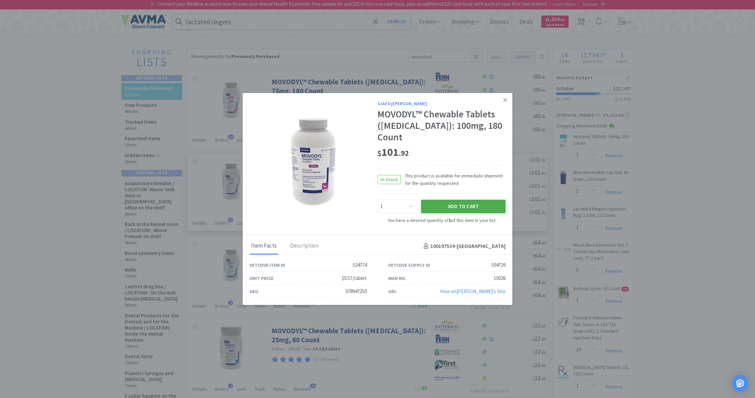
click at [476, 200] on button "Add to Cart" at bounding box center [463, 205] width 85 height 13
select select "1"
select select "5"
select select "1"
select select "10"
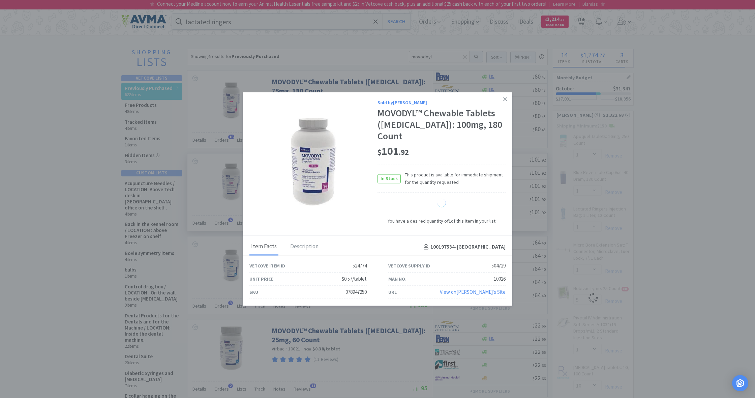
select select "1"
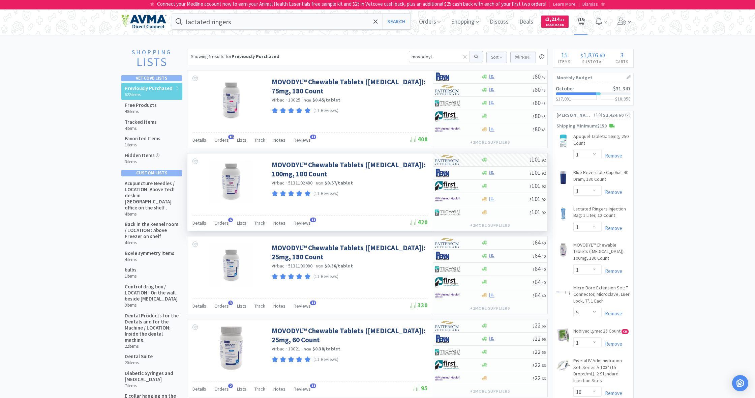
click at [581, 20] on span "15" at bounding box center [581, 19] width 5 height 27
select select "1"
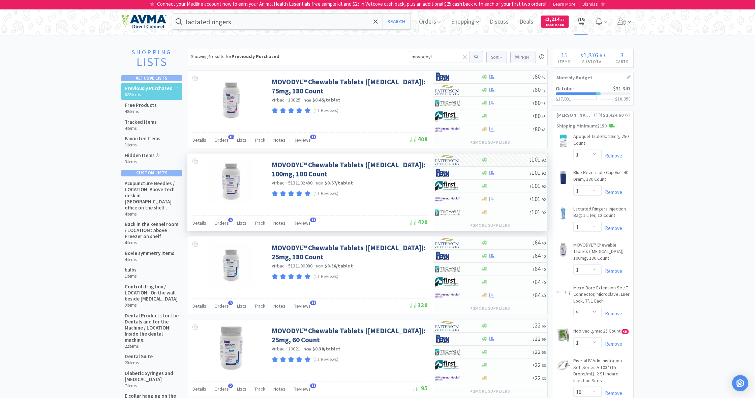
select select "1"
select select "5"
select select "1"
select select "10"
select select "1"
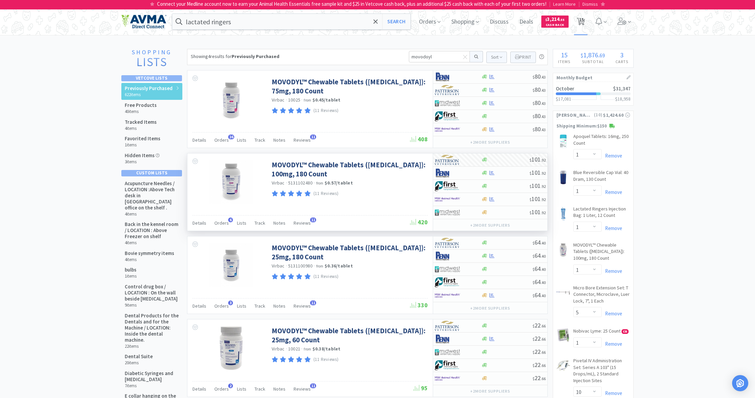
select select "1"
select select "3"
select select "1"
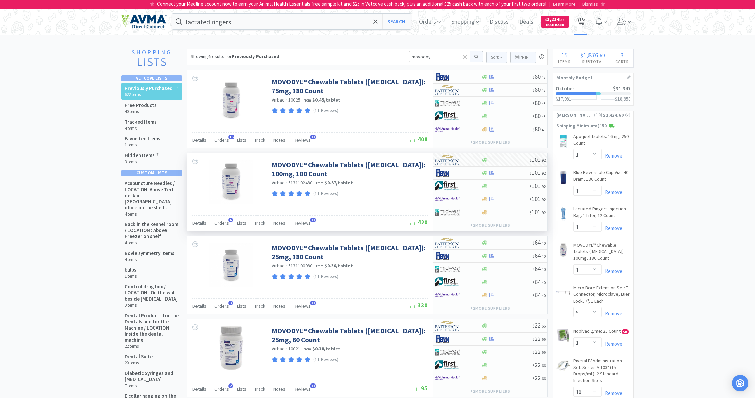
select select "1"
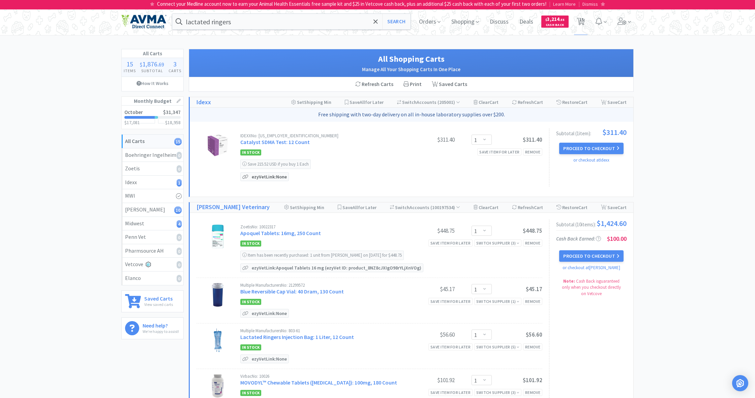
click at [265, 175] on p "ezyVet Link: None" at bounding box center [269, 177] width 38 height 8
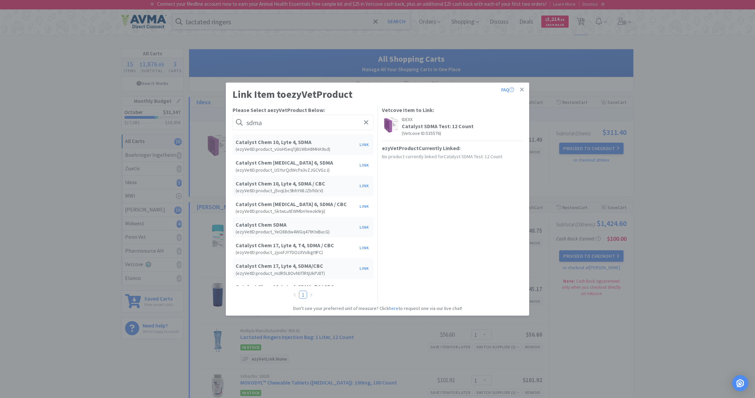
type input "soma"
drag, startPoint x: 266, startPoint y: 175, endPoint x: 365, endPoint y: 227, distance: 112.0
click at [365, 227] on button "Link" at bounding box center [364, 226] width 16 height 9
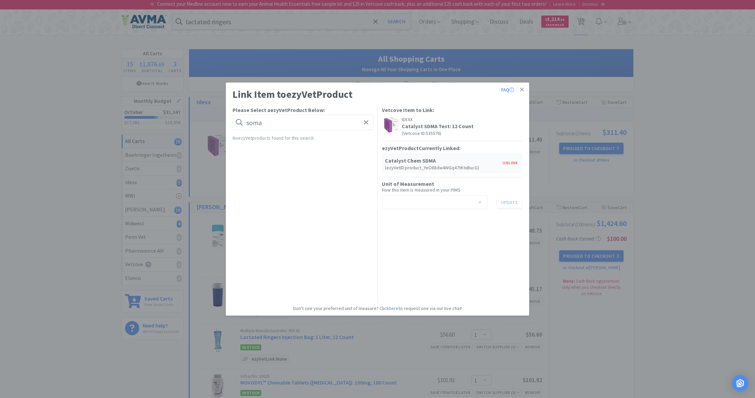
click at [480, 201] on span at bounding box center [480, 202] width 7 height 5
click at [522, 89] on icon at bounding box center [522, 90] width 4 height 6
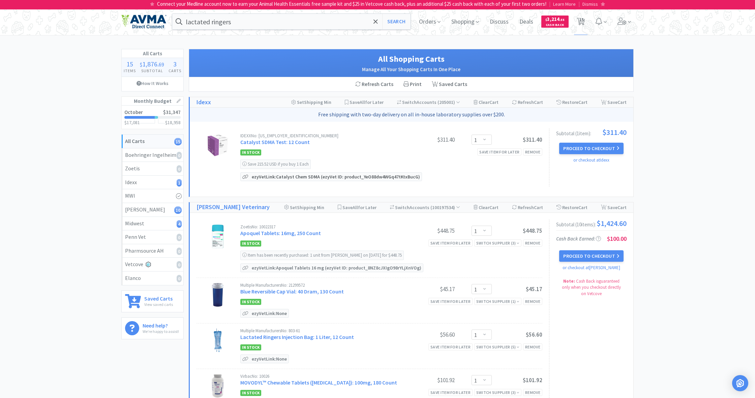
click at [324, 176] on p "ezyVet Link: Catalyst Chem SDMA (ezyVet ID: product_YeO88dw4WGq47tKtxBucG)" at bounding box center [336, 177] width 172 height 8
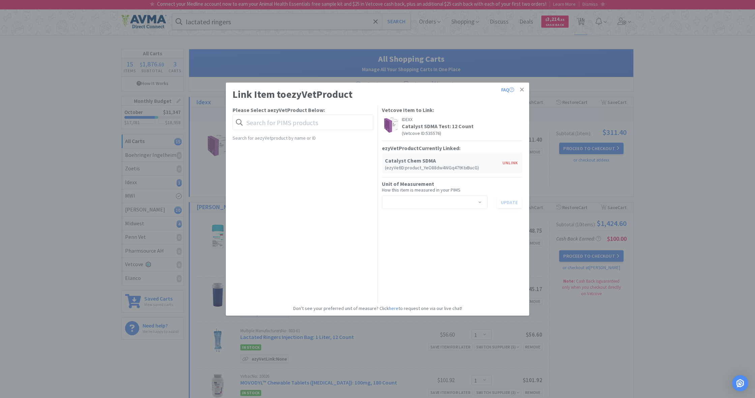
click at [480, 200] on span at bounding box center [480, 202] width 7 height 5
click at [401, 229] on li "test" at bounding box center [435, 227] width 106 height 11
click at [508, 201] on button "Update" at bounding box center [509, 201] width 25 height 11
click at [524, 89] on icon at bounding box center [522, 90] width 4 height 6
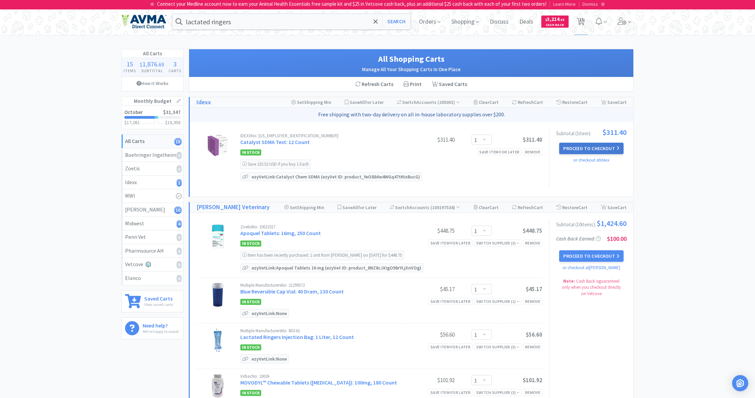
click at [591, 146] on button "Proceed to Checkout" at bounding box center [591, 148] width 64 height 11
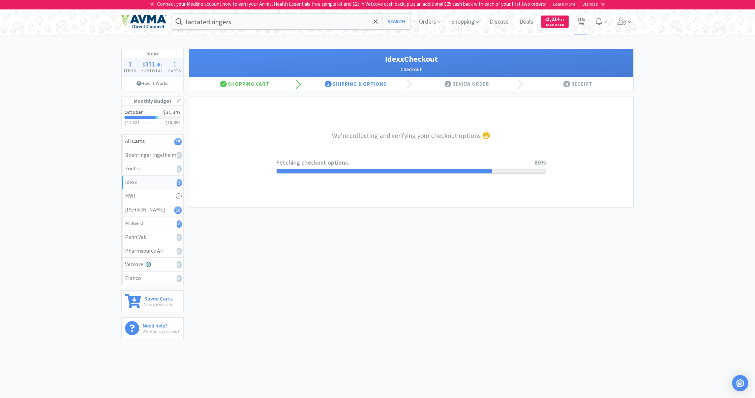
select select "904"
select select "003"
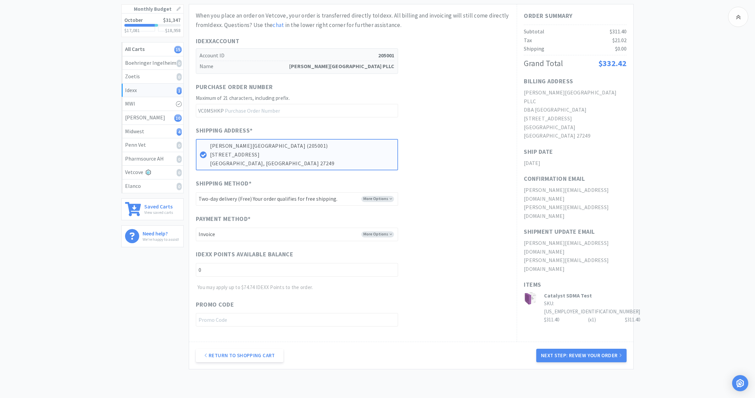
scroll to position [93, 0]
click at [593, 354] on button "Next Step: Review Your Order" at bounding box center [581, 354] width 90 height 13
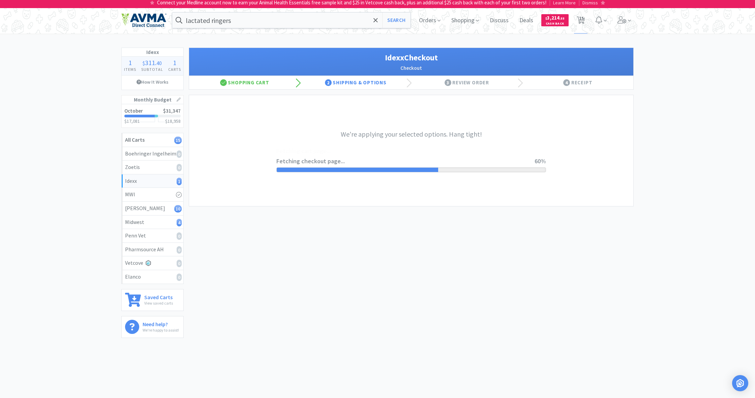
scroll to position [0, 0]
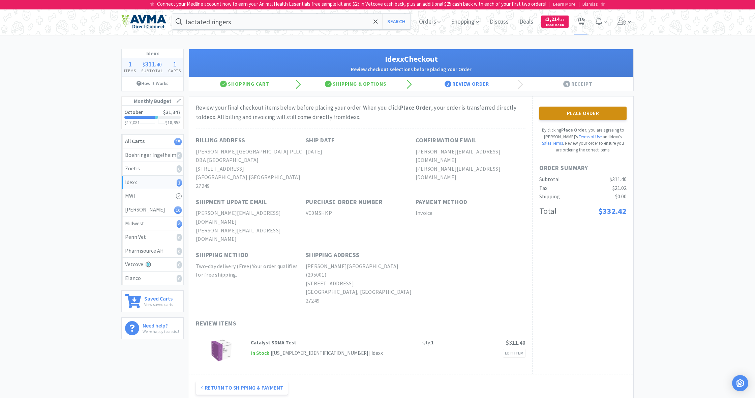
click at [587, 114] on button "Place Order" at bounding box center [582, 113] width 87 height 13
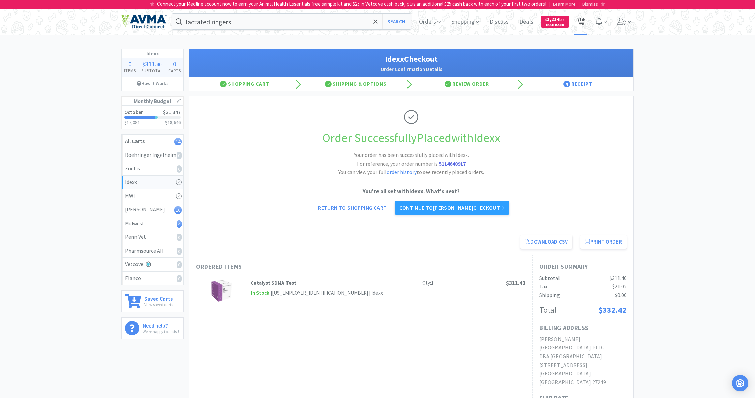
click at [582, 25] on span "14" at bounding box center [581, 19] width 5 height 27
select select "1"
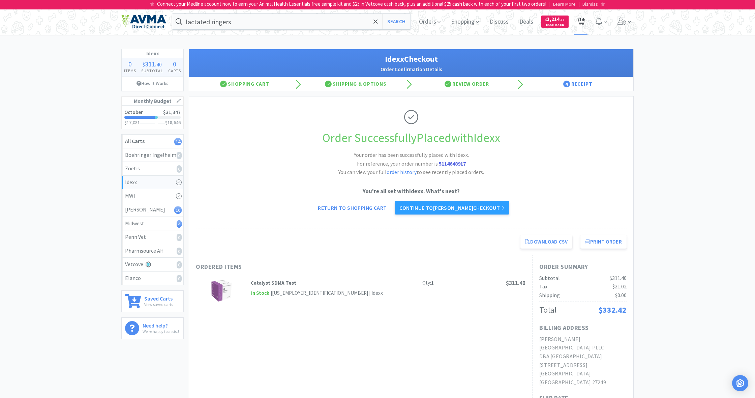
select select "5"
select select "1"
select select "10"
select select "1"
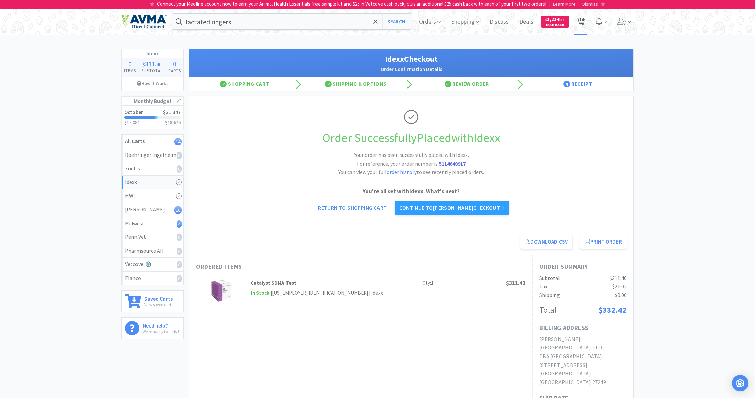
select select "1"
select select "3"
select select "1"
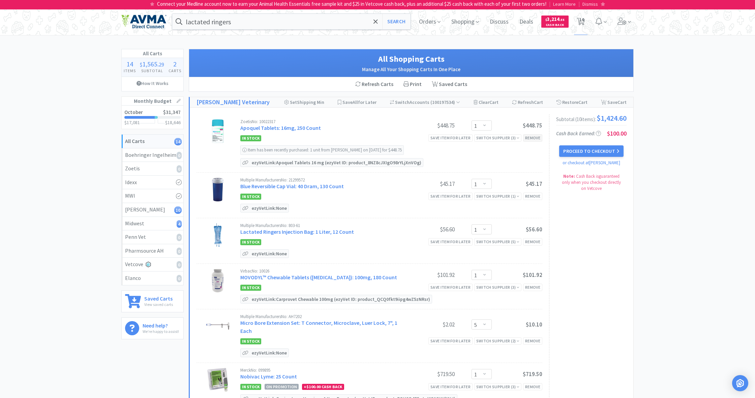
click at [531, 139] on div "Remove" at bounding box center [532, 137] width 19 height 7
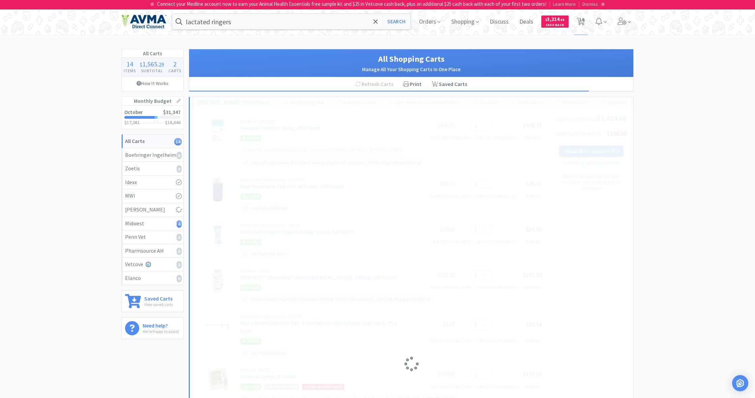
select select "5"
select select "1"
select select "10"
select select "1"
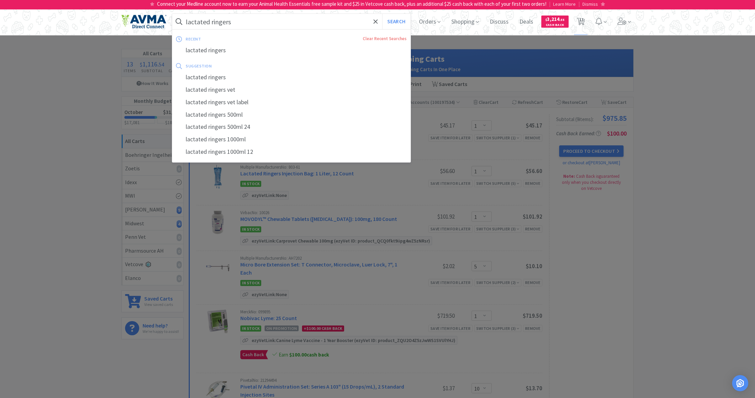
drag, startPoint x: 230, startPoint y: 22, endPoint x: 180, endPoint y: 16, distance: 50.9
click at [180, 16] on form "lactated ringers Search" at bounding box center [291, 22] width 238 height 16
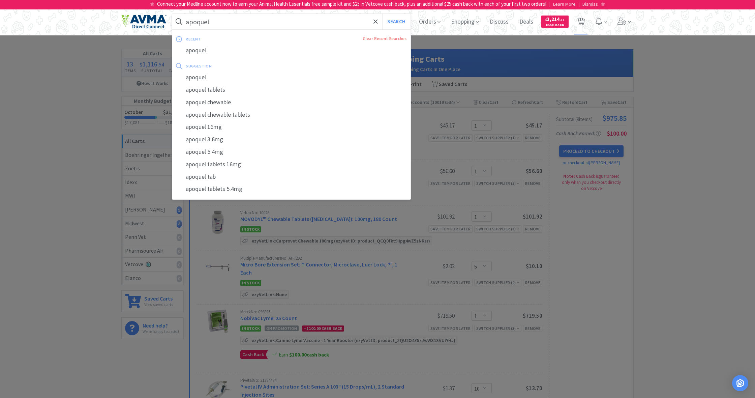
type input "apoquel"
click at [395, 22] on button "Search" at bounding box center [396, 22] width 28 height 16
select select "1"
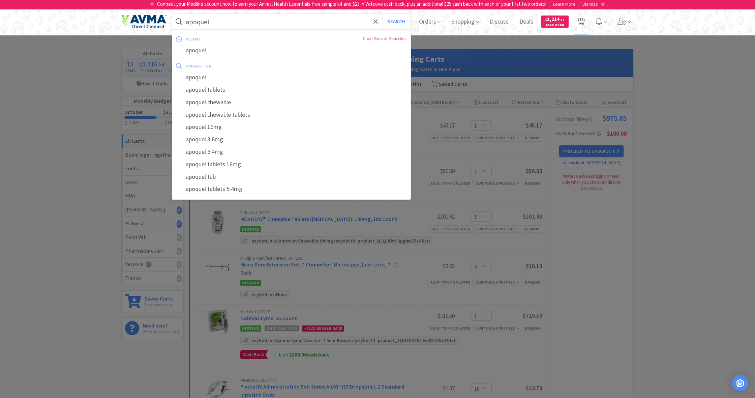
select select "5"
select select "1"
select select "10"
select select "1"
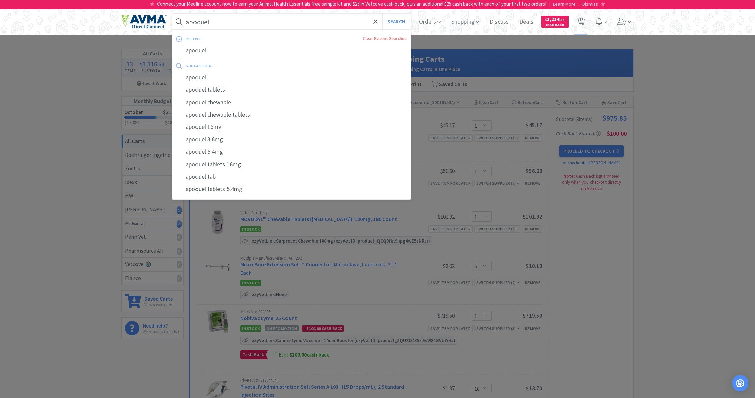
select select "1"
select select "3"
select select "1"
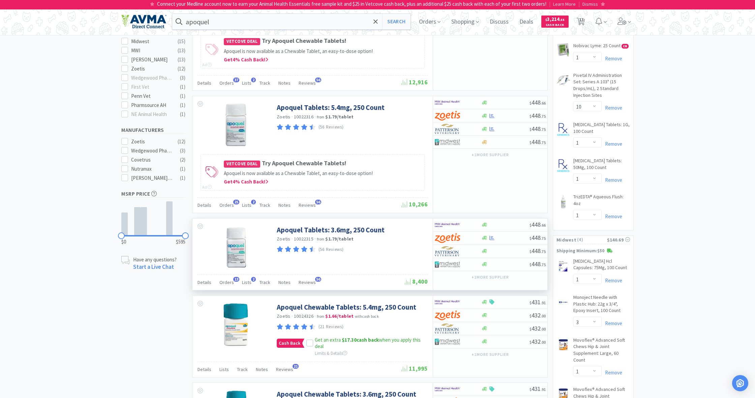
scroll to position [242, 0]
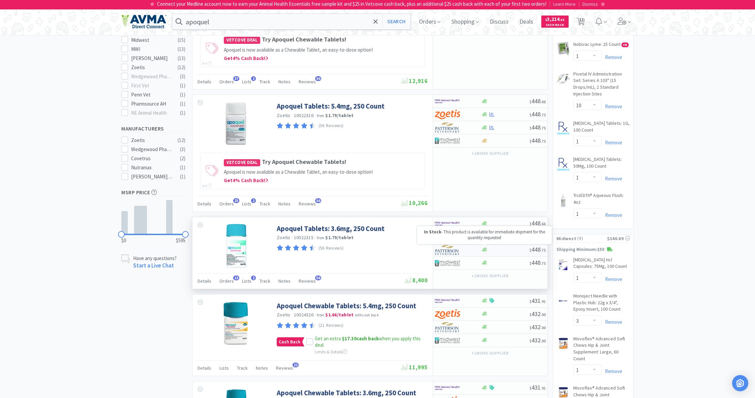
click at [484, 248] on icon at bounding box center [484, 250] width 5 height 4
select select "1"
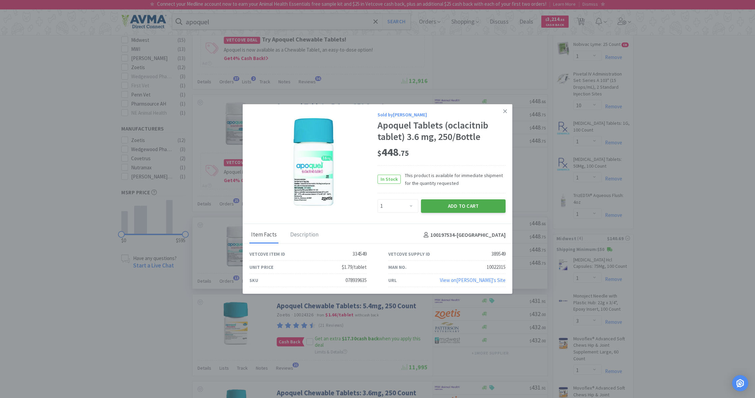
click at [459, 207] on button "Add to Cart" at bounding box center [463, 205] width 85 height 13
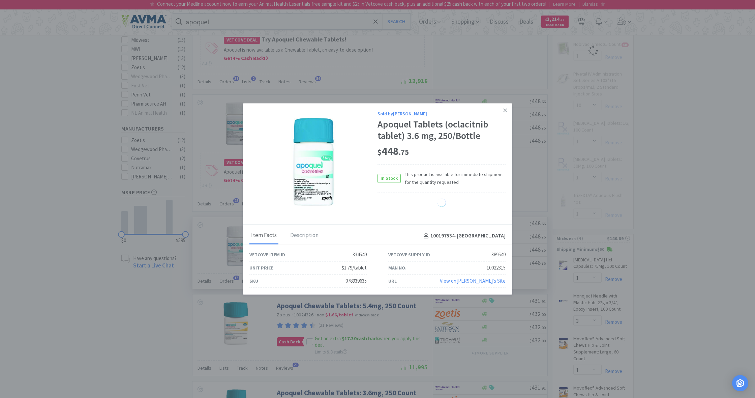
select select "1"
select select "5"
select select "1"
select select "10"
select select "1"
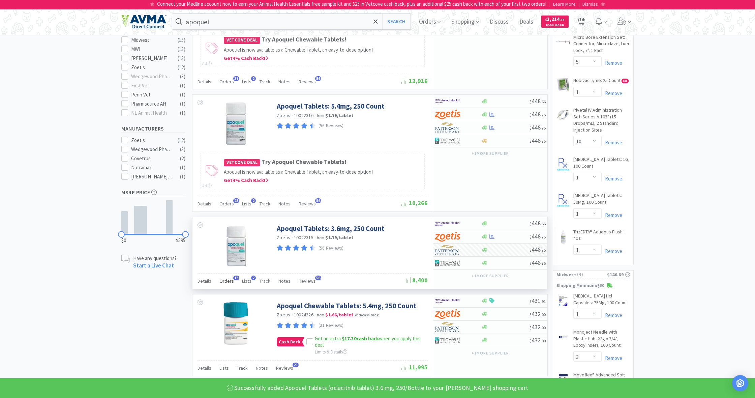
click at [229, 278] on span "Orders" at bounding box center [226, 281] width 14 height 6
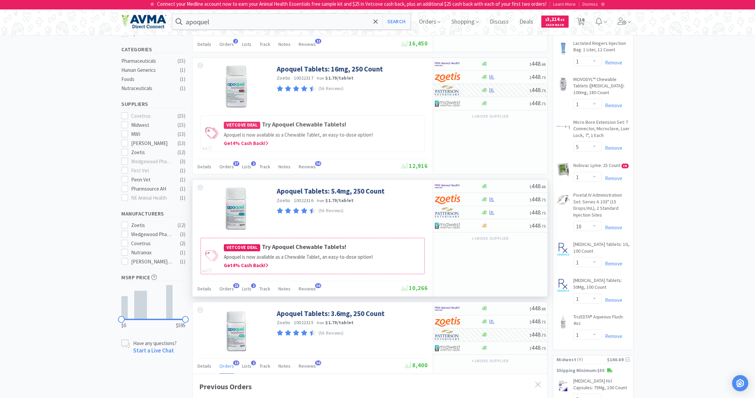
scroll to position [159, 0]
click at [225, 287] on span "Orders" at bounding box center [226, 287] width 14 height 6
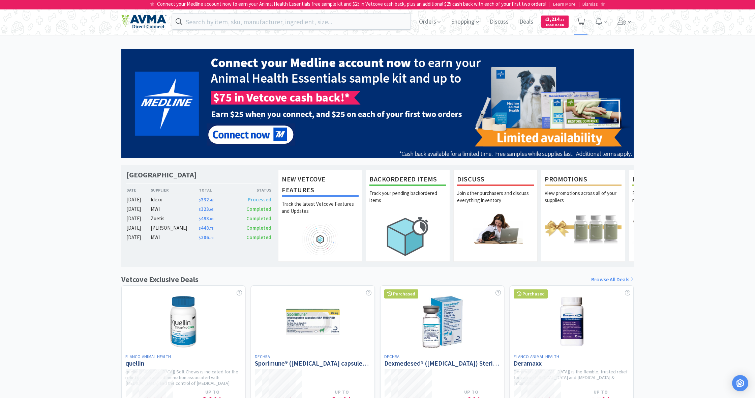
click at [581, 21] on icon at bounding box center [581, 21] width 8 height 7
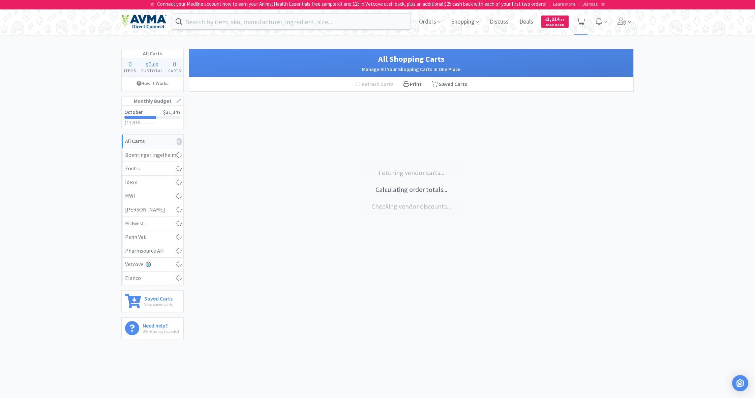
select select "1"
select select "5"
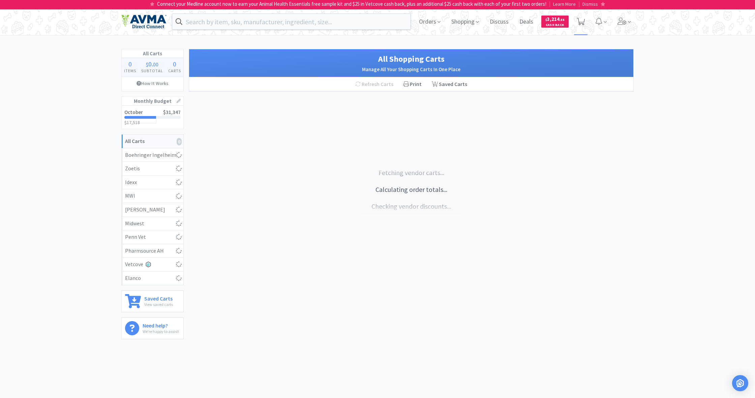
select select "1"
select select "10"
select select "1"
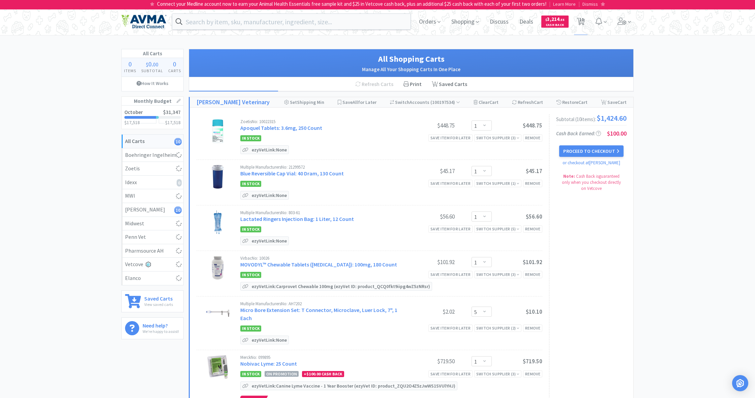
select select "1"
select select "3"
select select "1"
click at [263, 149] on p "ezyVet Link: None" at bounding box center [269, 150] width 38 height 8
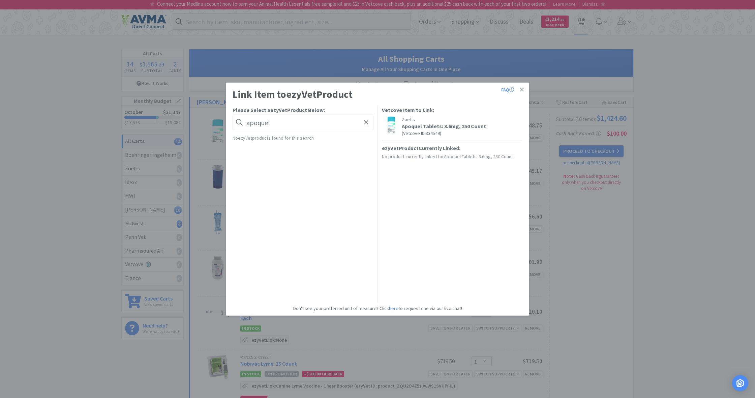
type input "apoquel"
click at [363, 144] on button "Link" at bounding box center [364, 144] width 16 height 9
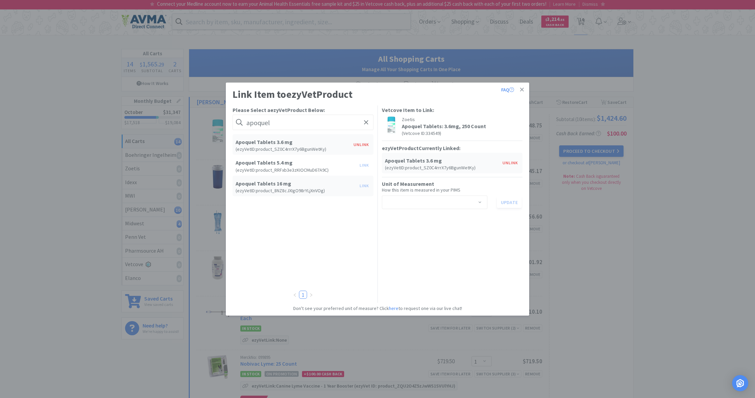
click at [480, 202] on span at bounding box center [480, 202] width 7 height 5
click at [402, 238] on li "tablet" at bounding box center [435, 238] width 106 height 11
click at [510, 203] on button "Update" at bounding box center [509, 201] width 25 height 11
click at [524, 89] on icon at bounding box center [522, 90] width 4 height 6
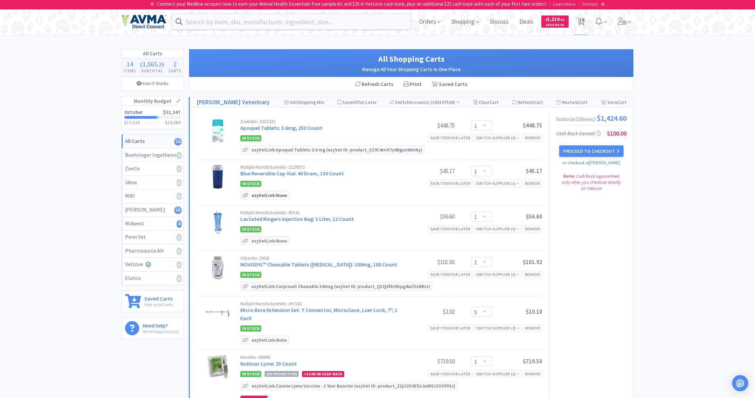
click at [267, 196] on p "ezyVet Link: None" at bounding box center [269, 195] width 38 height 8
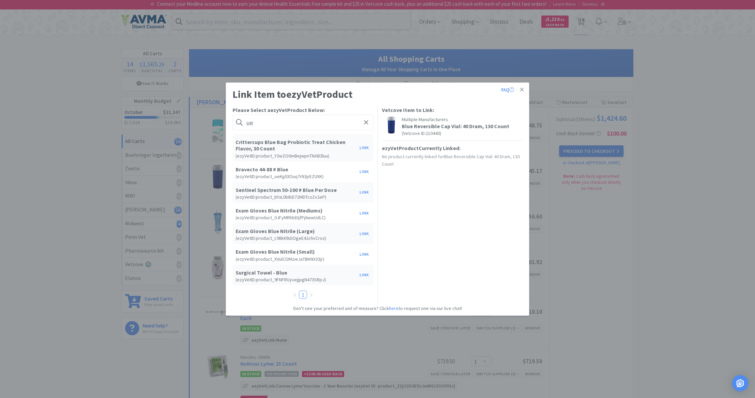
type input "e"
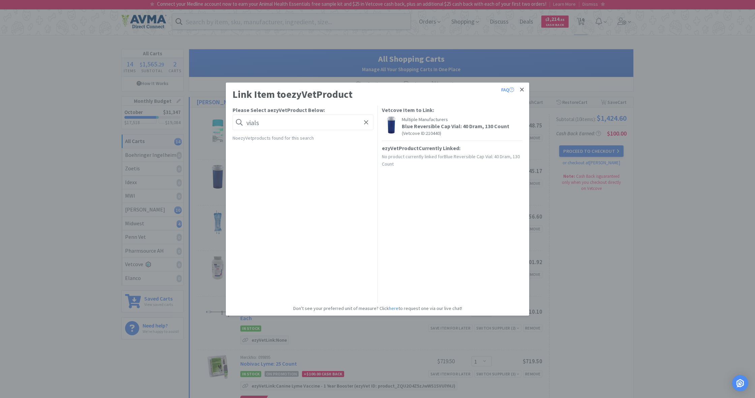
type input "vials"
click at [522, 88] on icon at bounding box center [522, 90] width 4 height 6
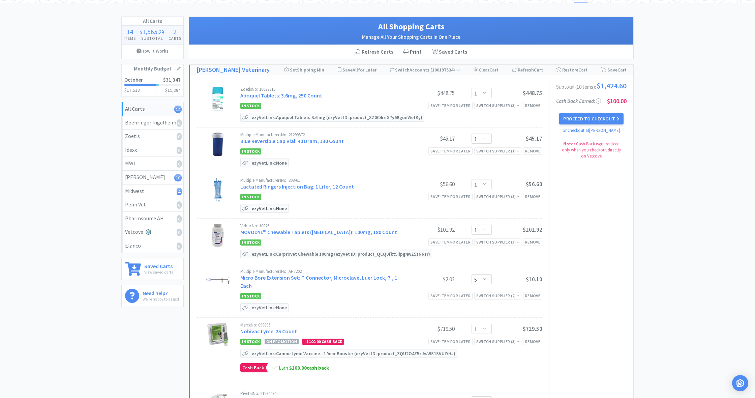
scroll to position [35, 0]
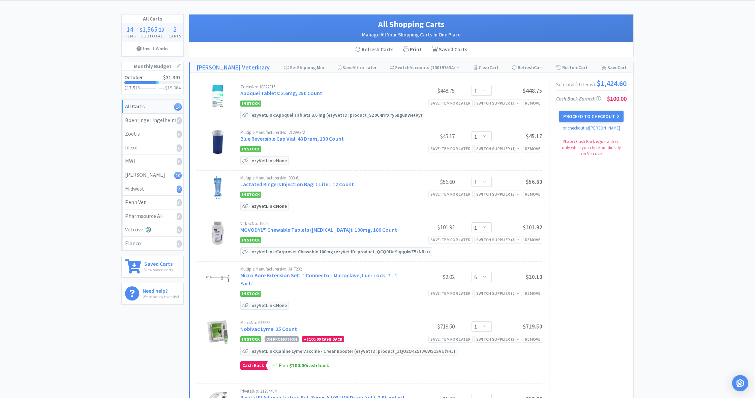
click at [268, 204] on p "ezyVet Link: None" at bounding box center [269, 206] width 38 height 8
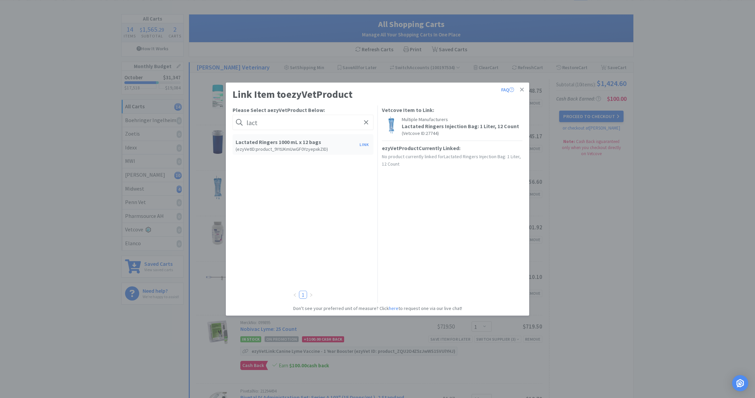
type input "lact"
click at [276, 145] on div "Lactated Ringers 1000 mL x 12 bags ( ezyVet ID: product_9YtUKmUwGF0YzyepxkZID )" at bounding box center [295, 145] width 123 height 14
click at [276, 143] on h5 "Lactated Ringers 1000 mL x 12 bags" at bounding box center [296, 142] width 121 height 6
click at [361, 143] on button "Link" at bounding box center [364, 144] width 16 height 9
click at [480, 202] on span at bounding box center [480, 202] width 7 height 5
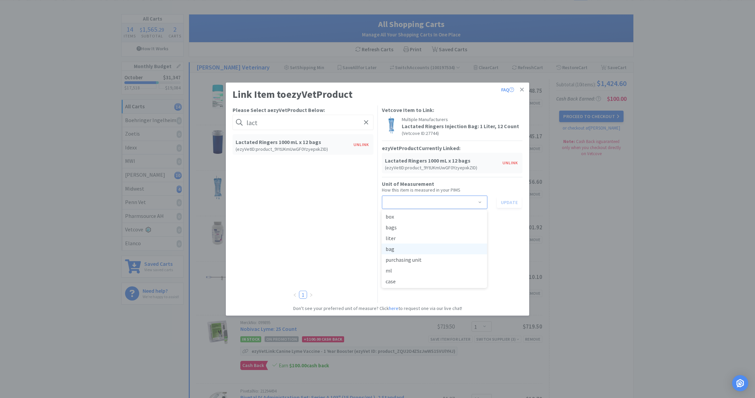
click at [412, 250] on li "bag" at bounding box center [435, 248] width 106 height 11
click at [508, 199] on button "Update" at bounding box center [509, 201] width 25 height 11
click at [522, 89] on icon at bounding box center [522, 90] width 4 height 6
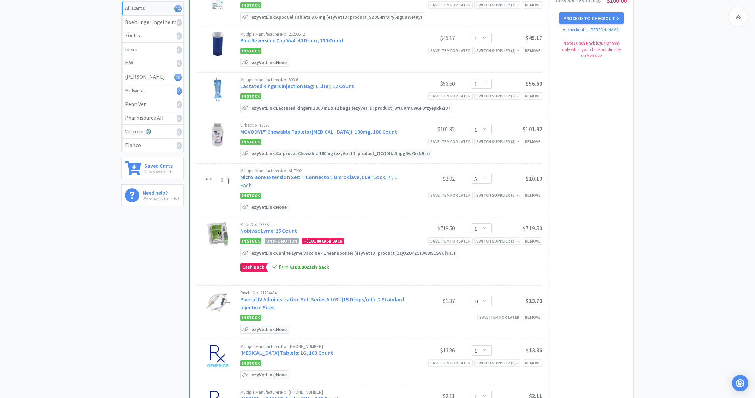
scroll to position [147, 0]
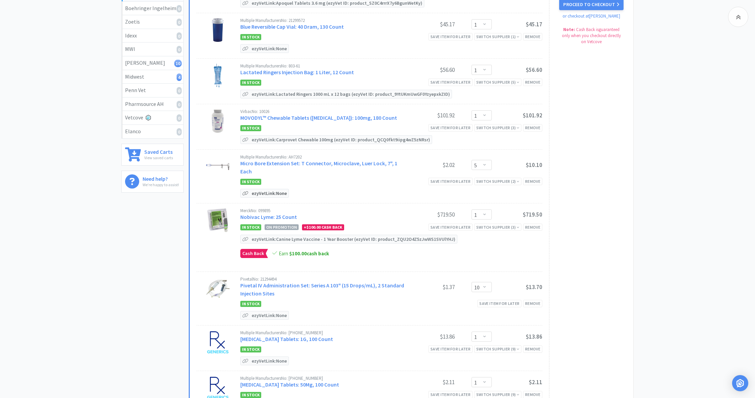
click at [270, 193] on p "ezyVet Link: None" at bounding box center [269, 193] width 38 height 8
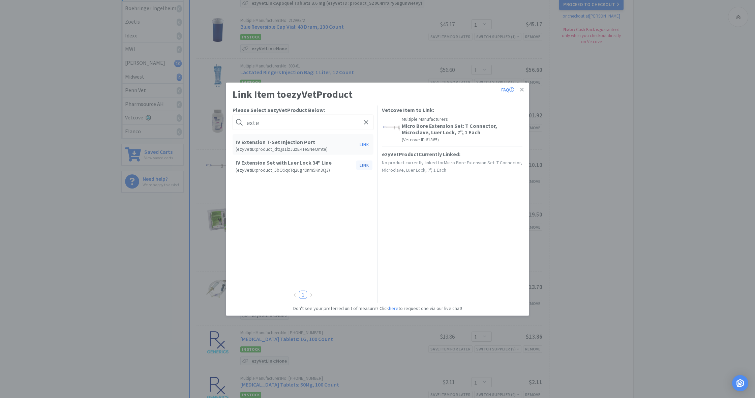
type input "exte"
click at [364, 167] on button "Link" at bounding box center [364, 164] width 16 height 9
click at [480, 209] on span at bounding box center [480, 208] width 7 height 5
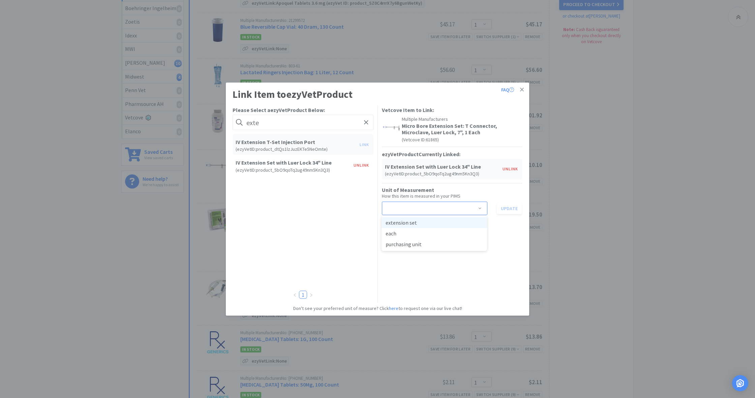
click at [435, 226] on li "extension set" at bounding box center [435, 222] width 106 height 11
click at [480, 206] on span at bounding box center [480, 208] width 7 height 5
click at [406, 223] on li "extension set" at bounding box center [435, 222] width 106 height 11
click at [478, 208] on span at bounding box center [480, 208] width 7 height 5
click at [402, 233] on li "each" at bounding box center [435, 233] width 106 height 11
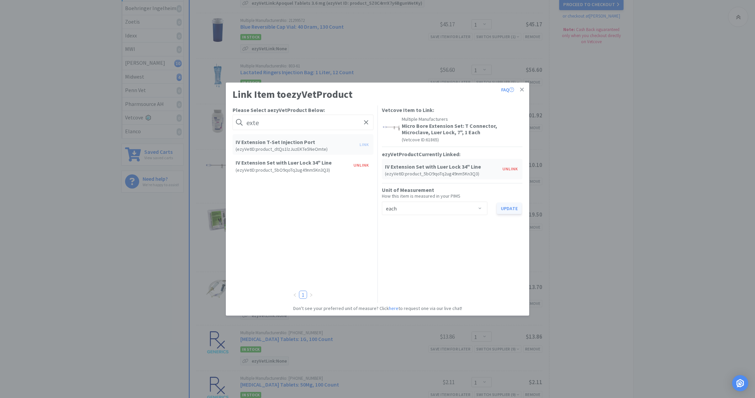
click at [508, 209] on button "Update" at bounding box center [509, 207] width 25 height 11
click at [522, 89] on icon at bounding box center [522, 90] width 4 height 4
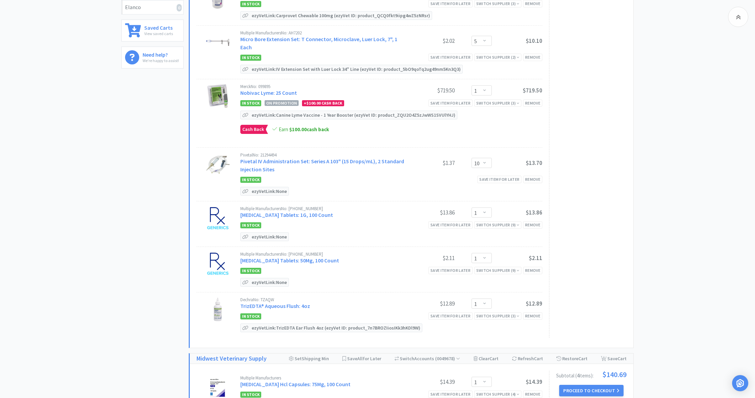
scroll to position [271, 0]
click at [263, 190] on p "ezyVet Link: None" at bounding box center [269, 190] width 38 height 8
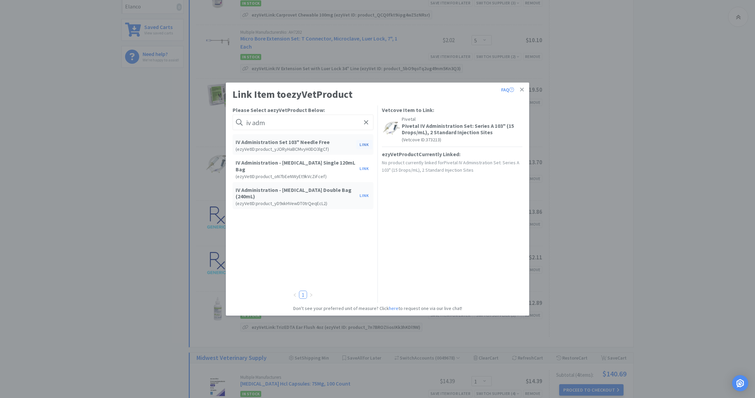
type input "iv adm"
click at [363, 143] on button "Link" at bounding box center [364, 144] width 16 height 9
click at [480, 208] on span at bounding box center [480, 208] width 7 height 5
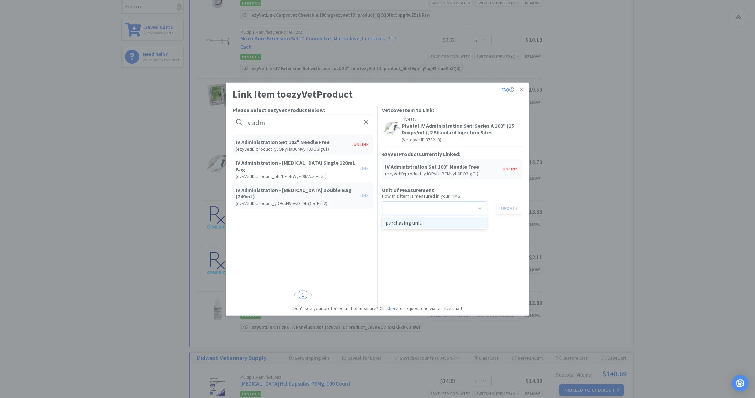
click at [474, 221] on li "purchasing unit" at bounding box center [435, 222] width 106 height 11
click at [511, 207] on button "Update" at bounding box center [509, 207] width 25 height 11
click at [524, 89] on link at bounding box center [522, 90] width 12 height 14
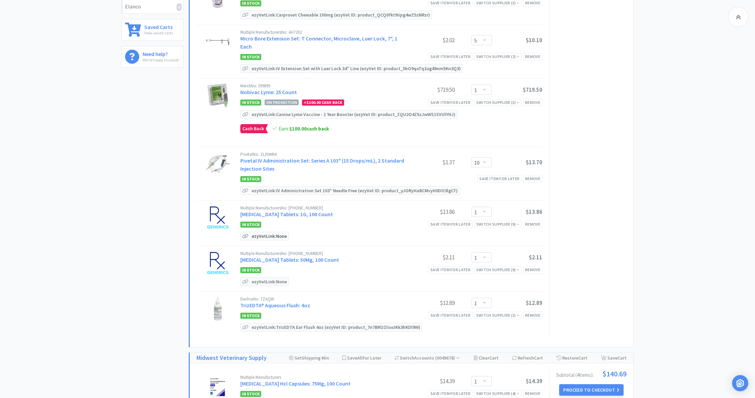
click at [269, 236] on p "ezyVet Link: None" at bounding box center [269, 236] width 38 height 8
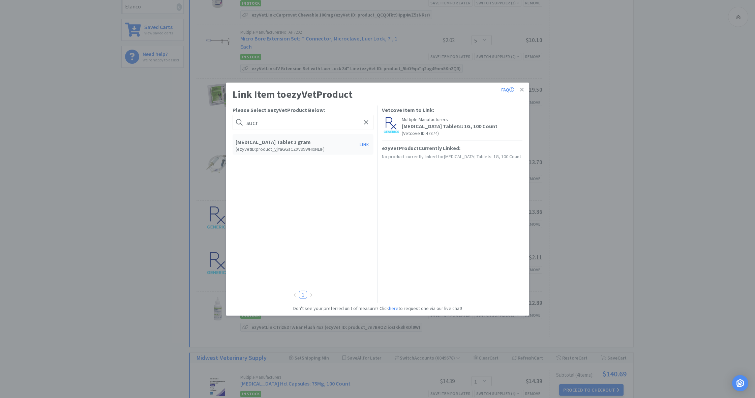
type input "such"
drag, startPoint x: 308, startPoint y: 193, endPoint x: 364, endPoint y: 142, distance: 75.4
click at [364, 142] on button "Link" at bounding box center [364, 144] width 16 height 9
click at [480, 201] on span at bounding box center [480, 202] width 7 height 5
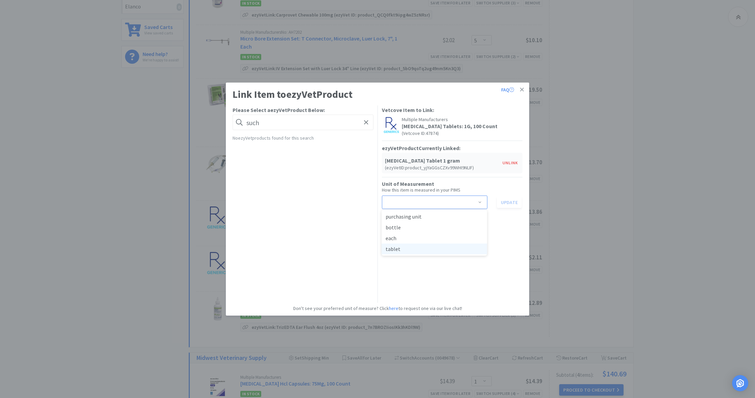
click at [406, 250] on li "tablet" at bounding box center [435, 248] width 106 height 11
click at [508, 202] on button "Update" at bounding box center [509, 201] width 25 height 11
click at [521, 88] on icon at bounding box center [522, 90] width 4 height 6
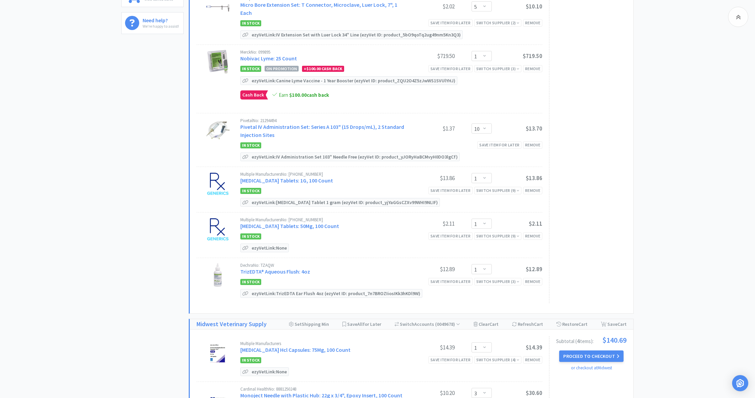
scroll to position [305, 0]
click at [274, 247] on p "ezyVet Link: None" at bounding box center [269, 247] width 38 height 8
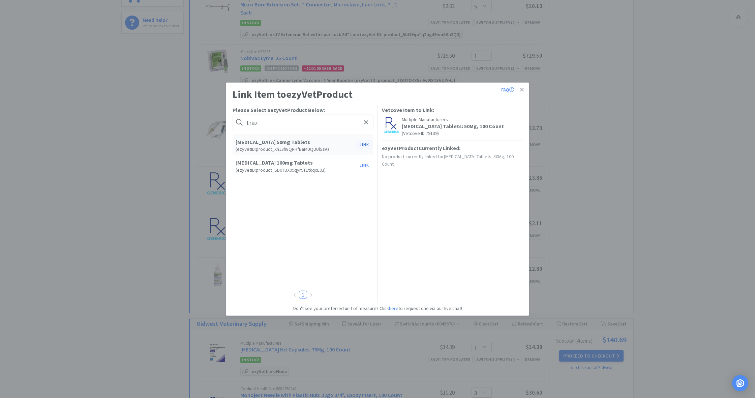
type input "traz"
click at [364, 145] on button "Link" at bounding box center [364, 144] width 16 height 9
click at [481, 201] on span at bounding box center [480, 202] width 7 height 5
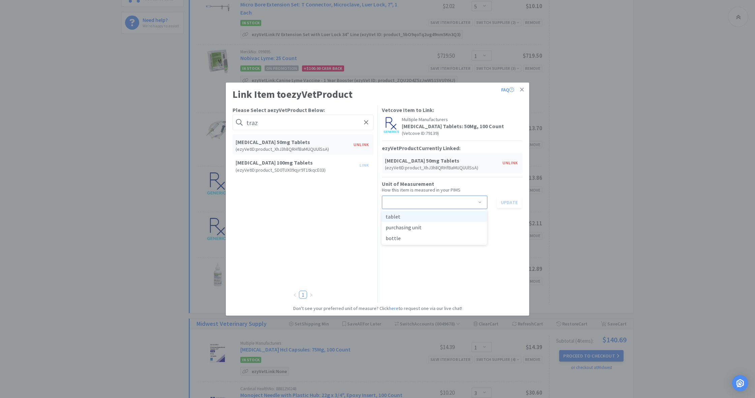
click at [420, 216] on li "tablet" at bounding box center [435, 216] width 106 height 11
click at [507, 201] on button "Update" at bounding box center [509, 201] width 25 height 11
click at [521, 89] on icon at bounding box center [522, 90] width 4 height 4
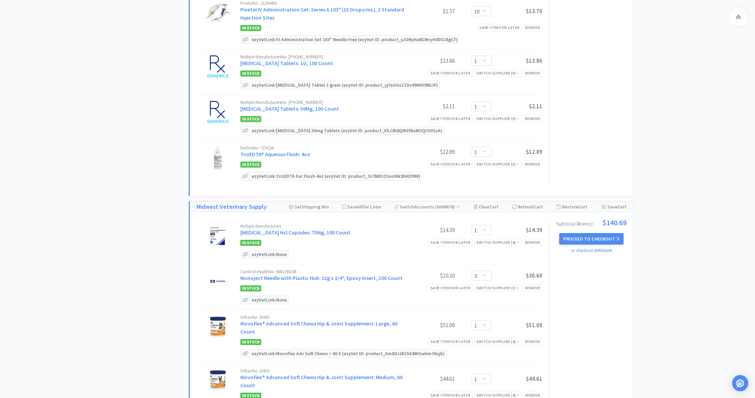
scroll to position [423, 0]
click at [267, 251] on p "ezyVet Link: None" at bounding box center [269, 253] width 38 height 8
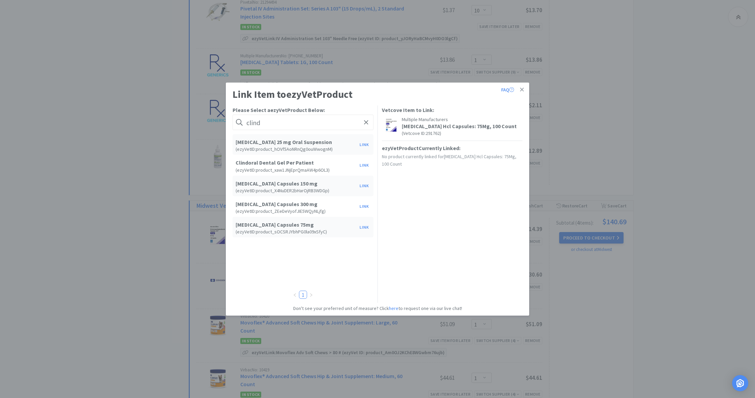
type input "blind"
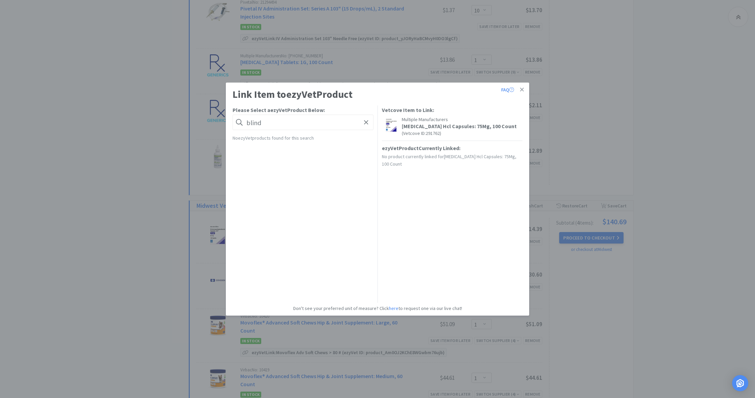
drag, startPoint x: 264, startPoint y: 123, endPoint x: 237, endPoint y: 121, distance: 27.4
click at [237, 121] on form "blind" at bounding box center [303, 123] width 141 height 16
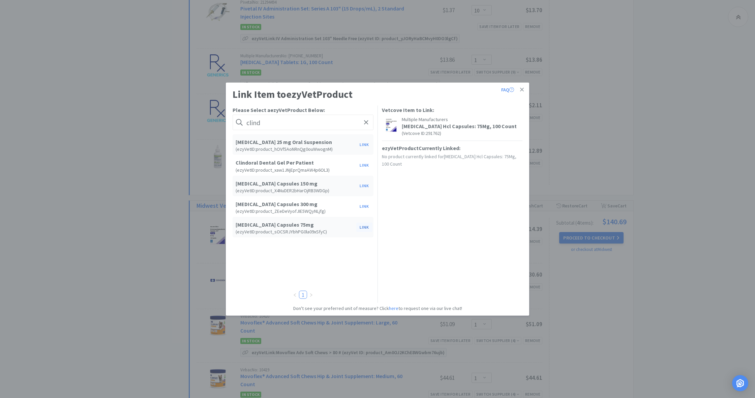
type input "clind"
click at [364, 227] on button "Link" at bounding box center [364, 226] width 16 height 9
click at [481, 201] on span at bounding box center [480, 202] width 7 height 5
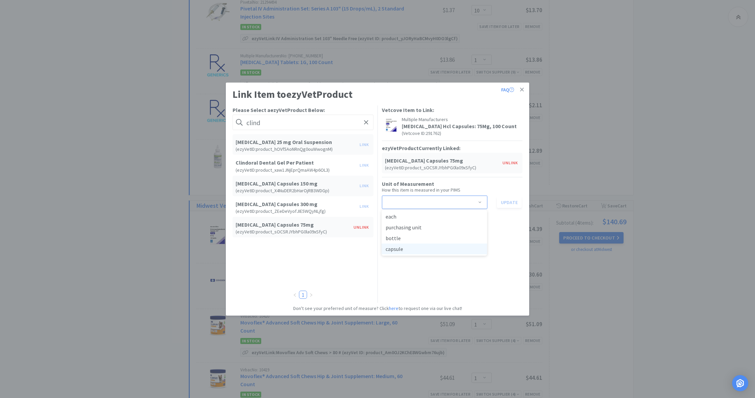
click at [424, 249] on li "capsule" at bounding box center [435, 248] width 106 height 11
click at [508, 202] on button "Update" at bounding box center [509, 201] width 25 height 11
click at [523, 92] on icon at bounding box center [522, 90] width 4 height 6
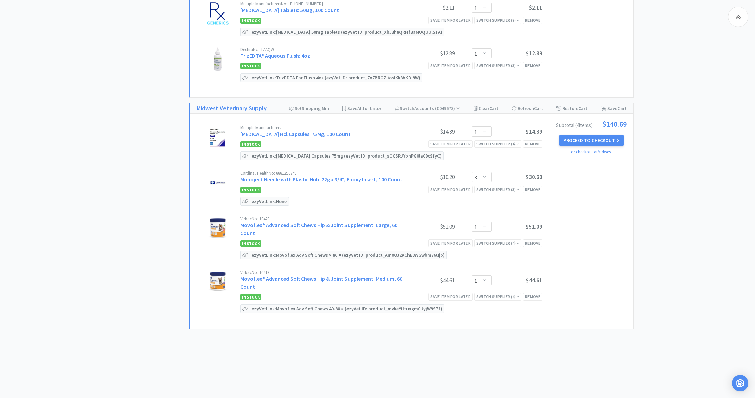
scroll to position [520, 0]
click at [270, 201] on p "ezyVet Link: None" at bounding box center [269, 202] width 38 height 8
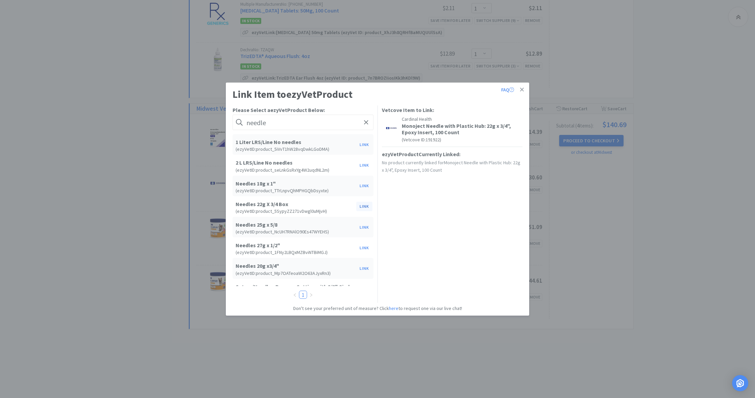
type input "needle"
click at [362, 207] on button "Link" at bounding box center [364, 206] width 16 height 9
click at [480, 207] on span at bounding box center [480, 208] width 7 height 5
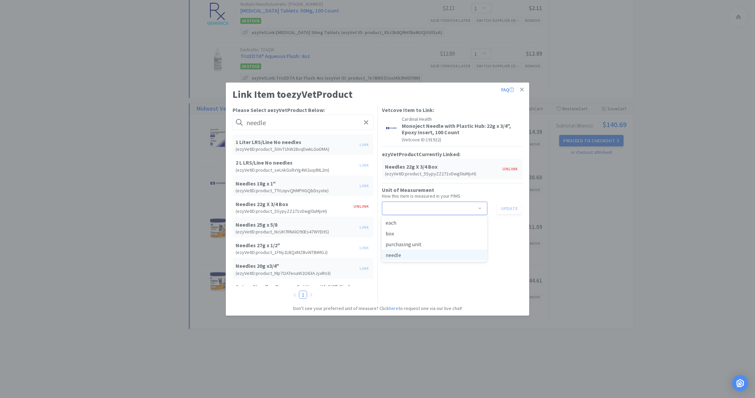
click at [437, 256] on li "needle" at bounding box center [435, 254] width 106 height 11
click at [509, 208] on button "Update" at bounding box center [509, 207] width 25 height 11
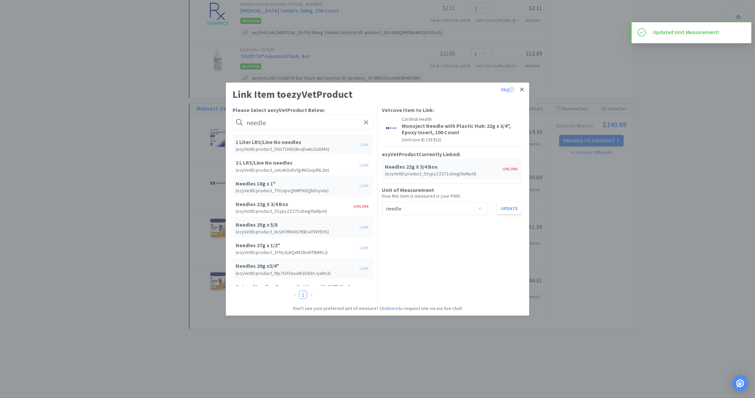
click at [522, 89] on icon at bounding box center [522, 90] width 4 height 4
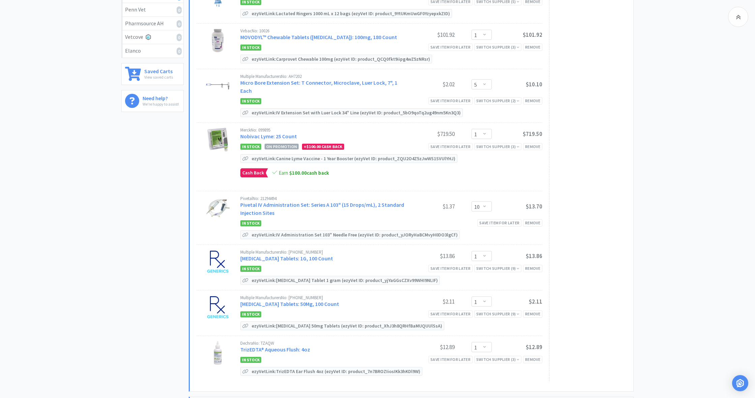
scroll to position [295, 0]
